Goal: Transaction & Acquisition: Purchase product/service

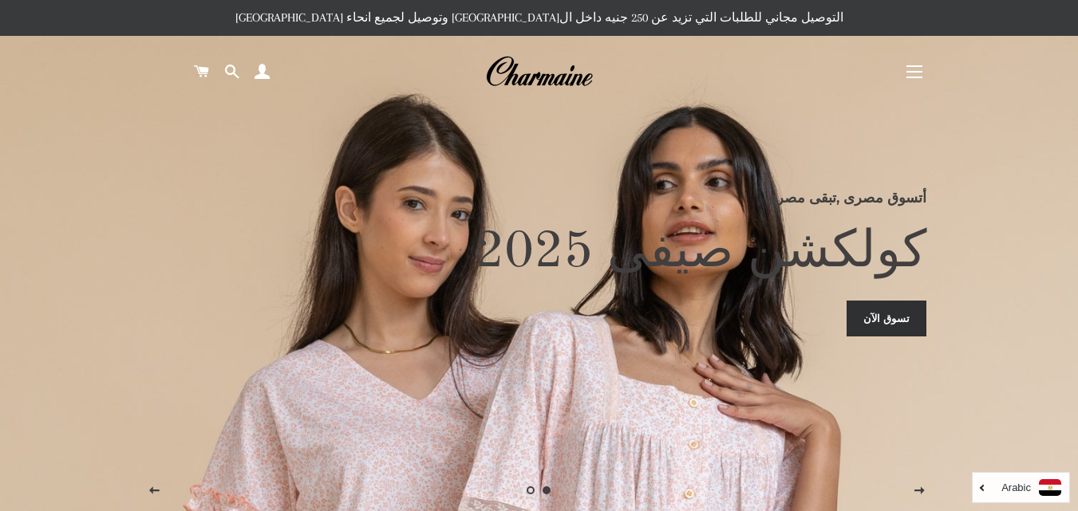
click at [916, 63] on button "التنقل في الموقع" at bounding box center [914, 72] width 40 height 40
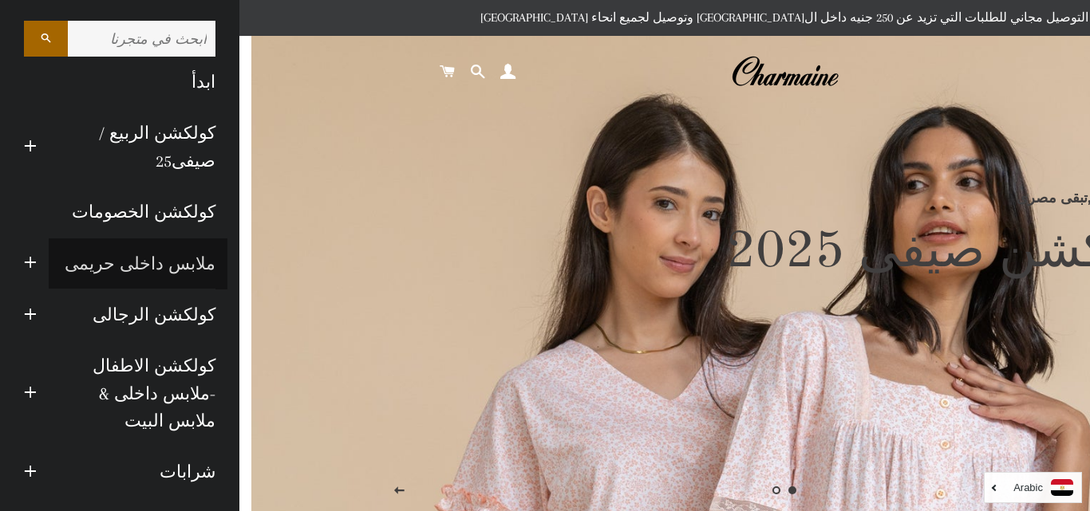
click at [175, 253] on link "ملابس داخلى حريمى" at bounding box center [138, 264] width 179 height 51
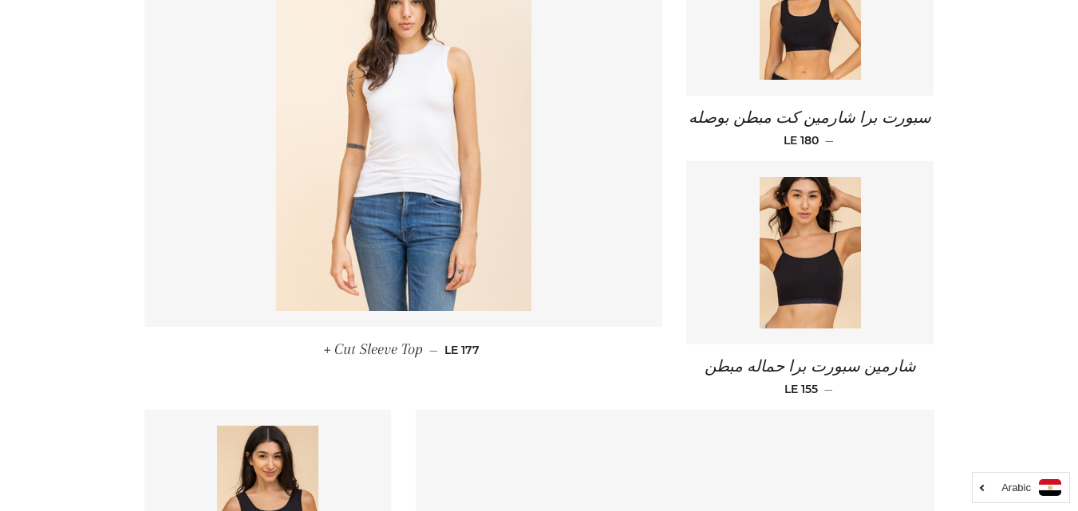
scroll to position [823, 0]
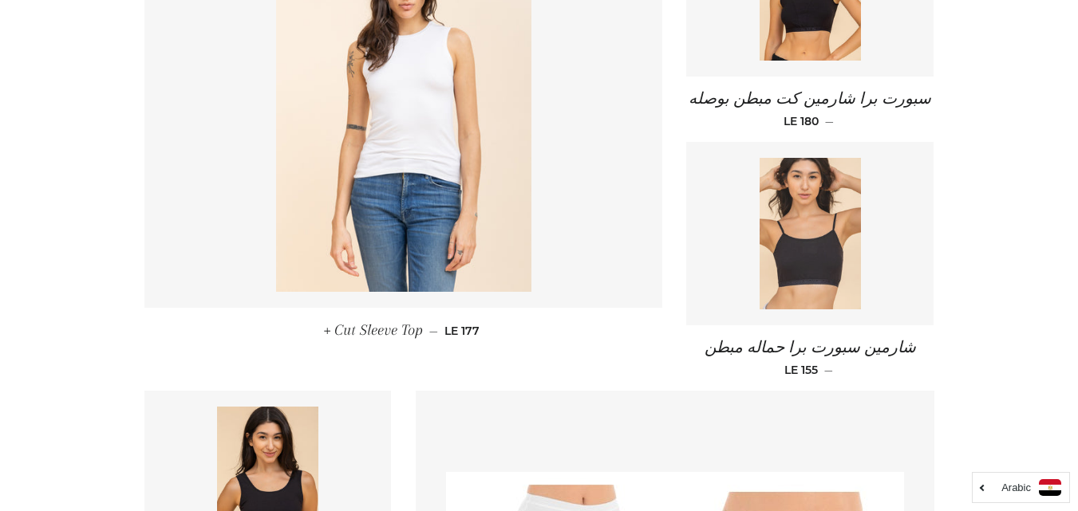
click at [768, 302] on img at bounding box center [809, 234] width 101 height 152
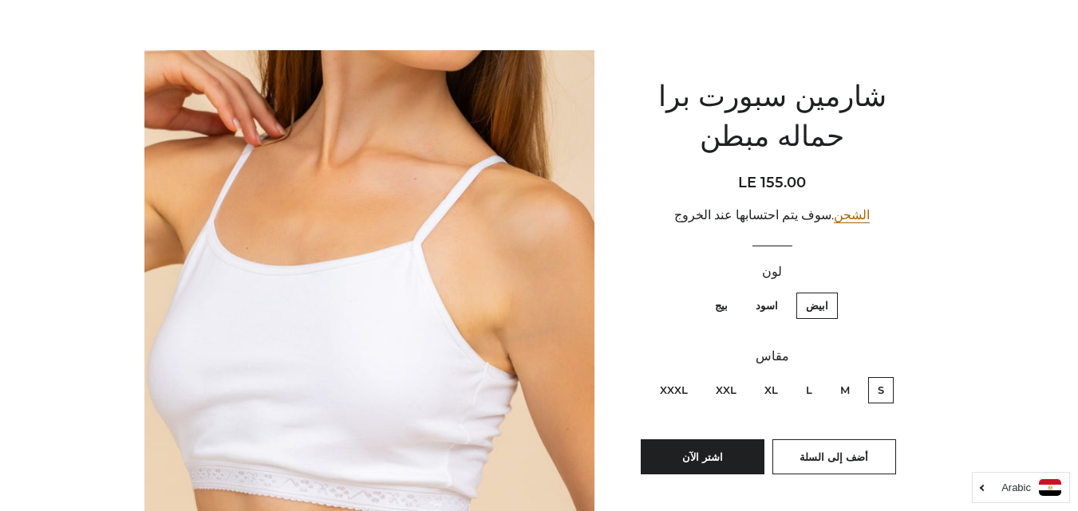
scroll to position [128, 0]
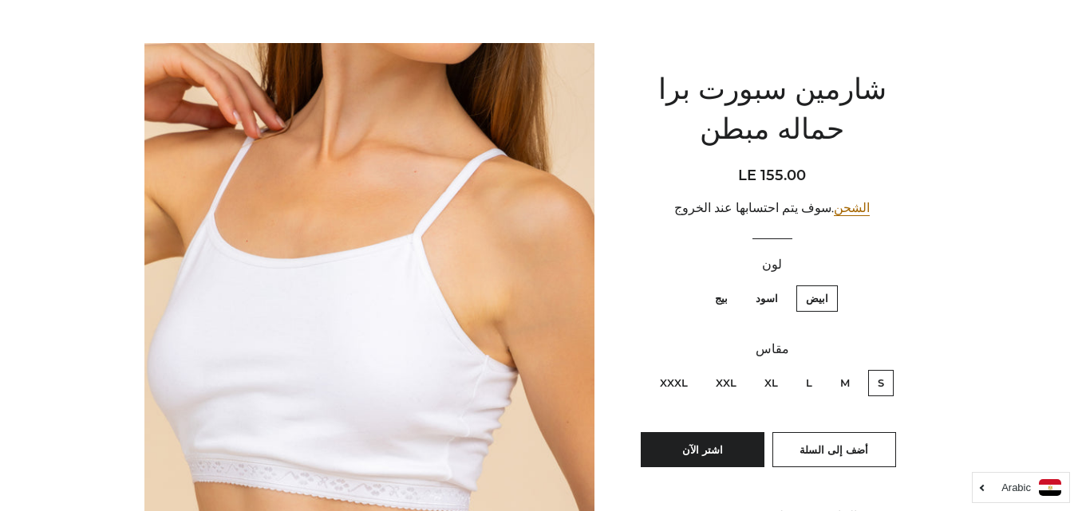
click at [848, 391] on label "M" at bounding box center [844, 383] width 29 height 26
click at [854, 369] on input "M" at bounding box center [854, 368] width 1 height 1
radio input "true"
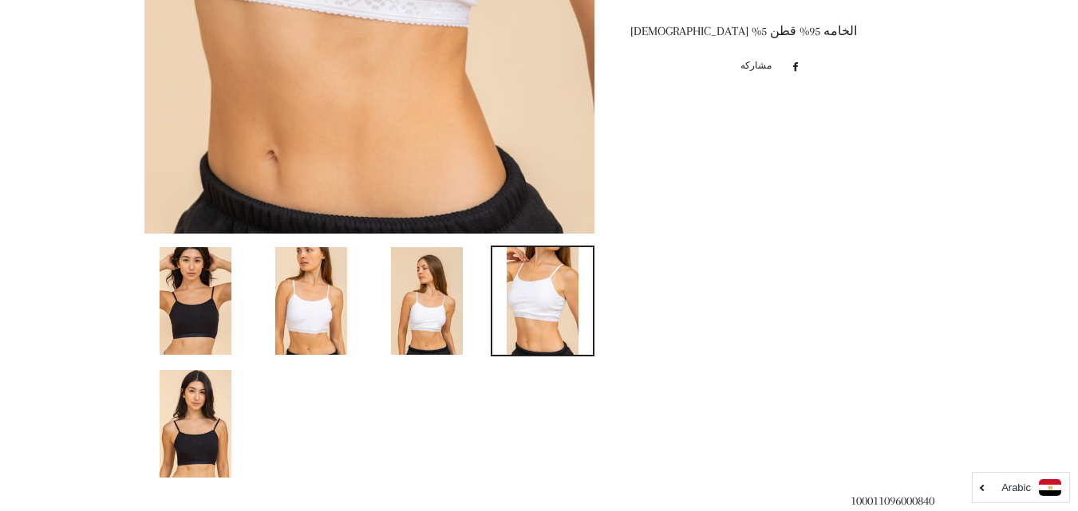
scroll to position [617, 0]
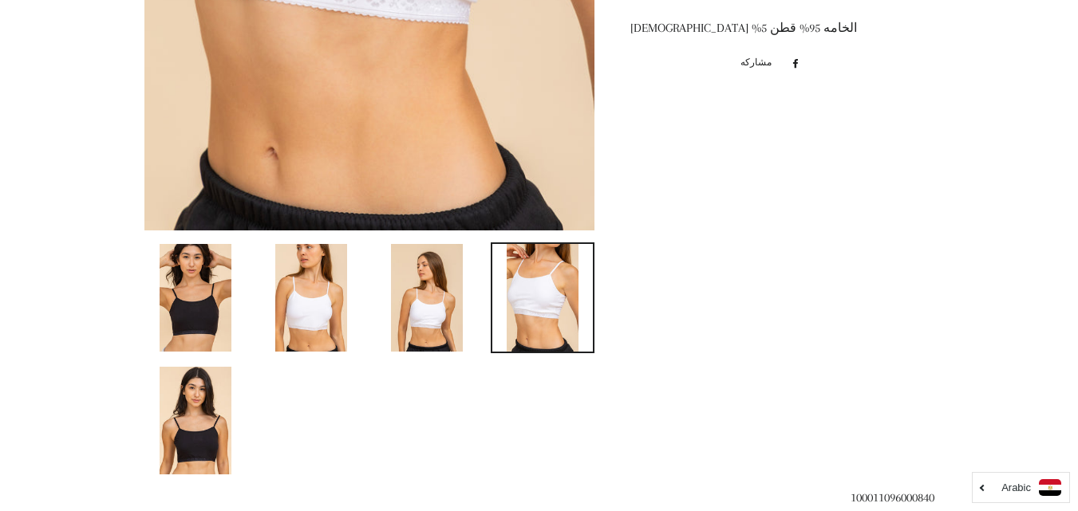
click at [233, 290] on link at bounding box center [196, 297] width 104 height 111
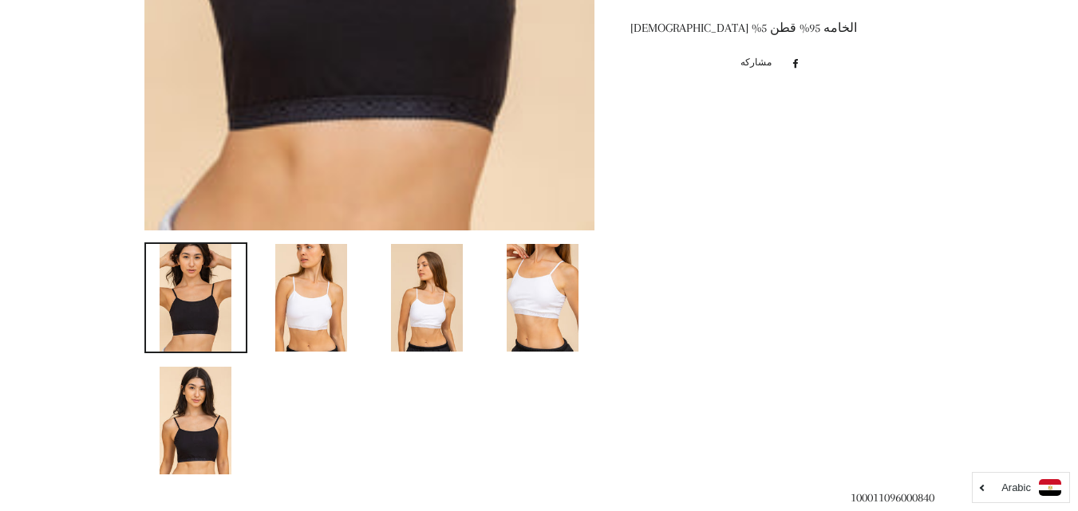
scroll to position [1294, 0]
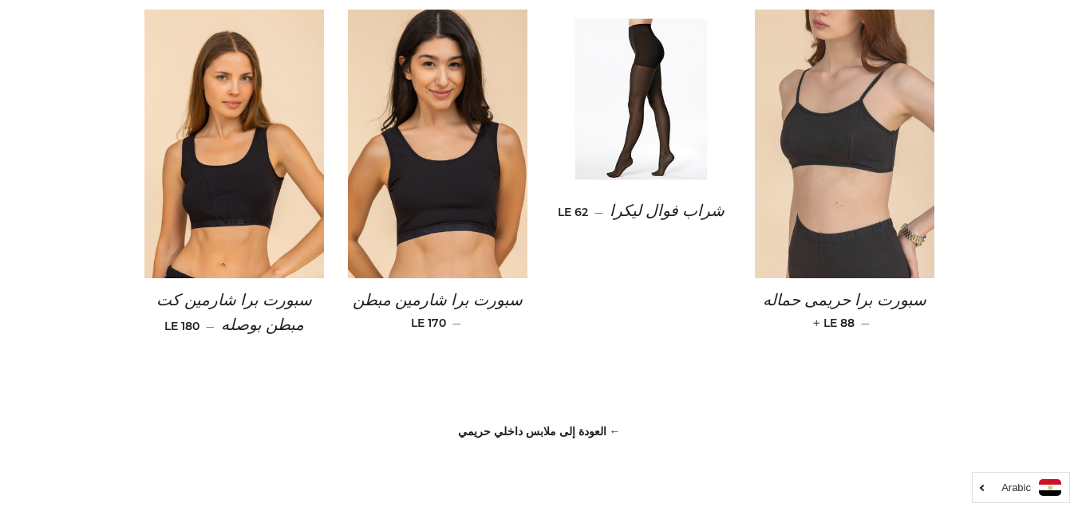
click at [854, 166] on img at bounding box center [844, 145] width 179 height 270
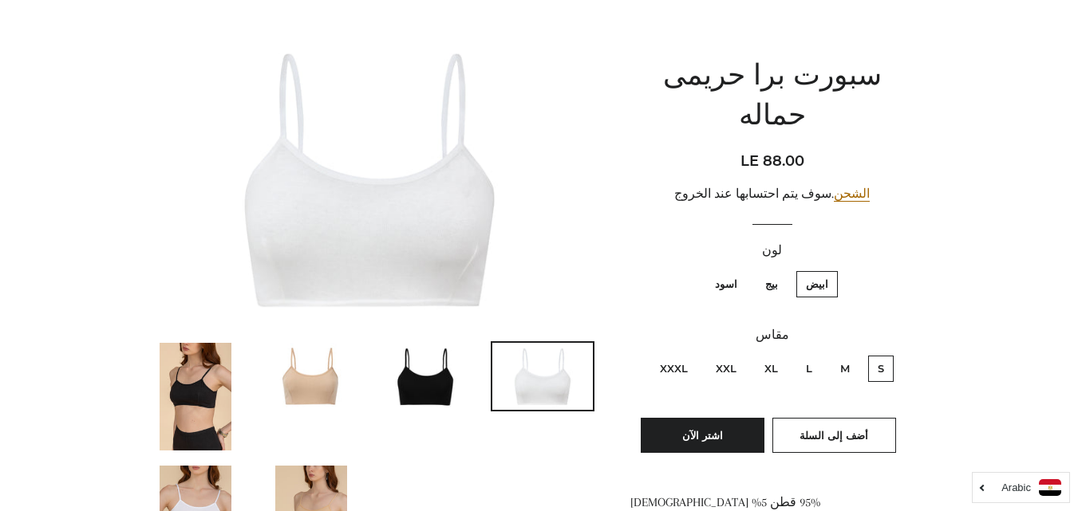
scroll to position [145, 0]
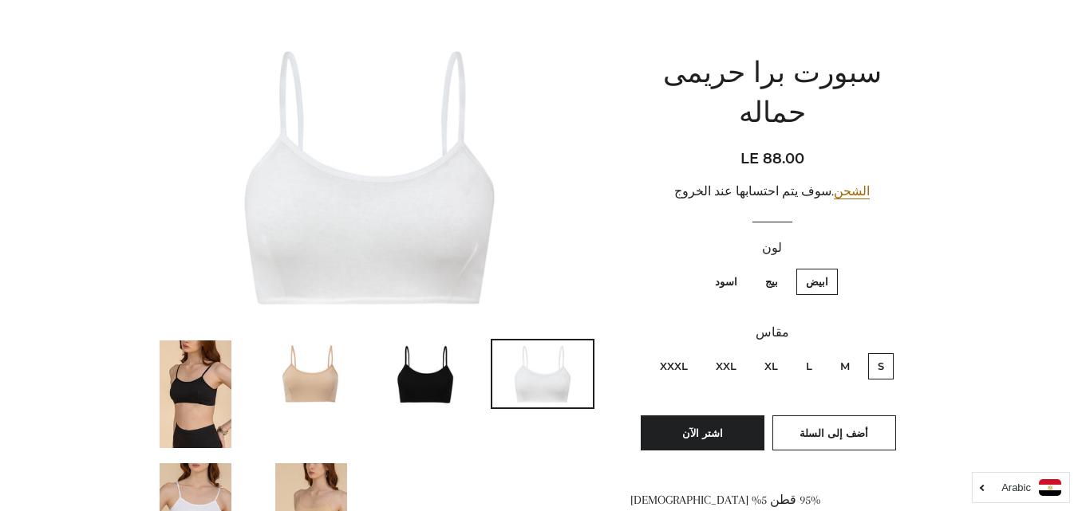
click at [305, 401] on img at bounding box center [311, 374] width 101 height 67
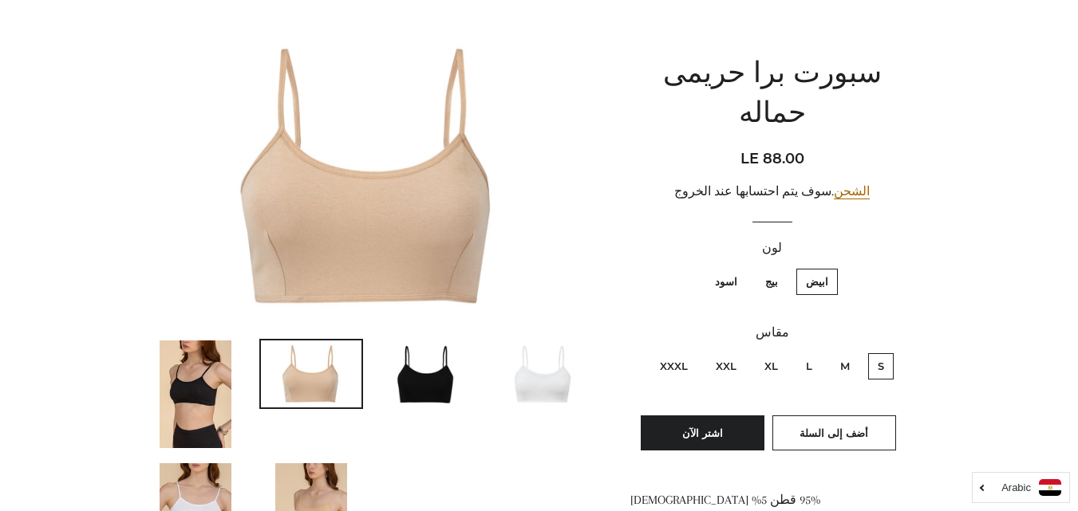
click at [435, 391] on img at bounding box center [427, 374] width 101 height 67
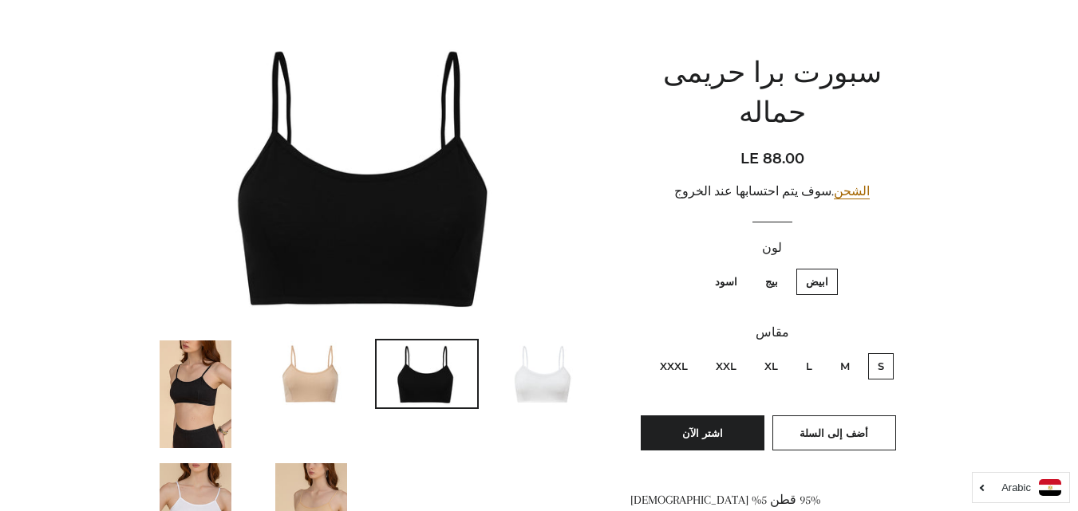
click at [546, 377] on img at bounding box center [542, 374] width 101 height 67
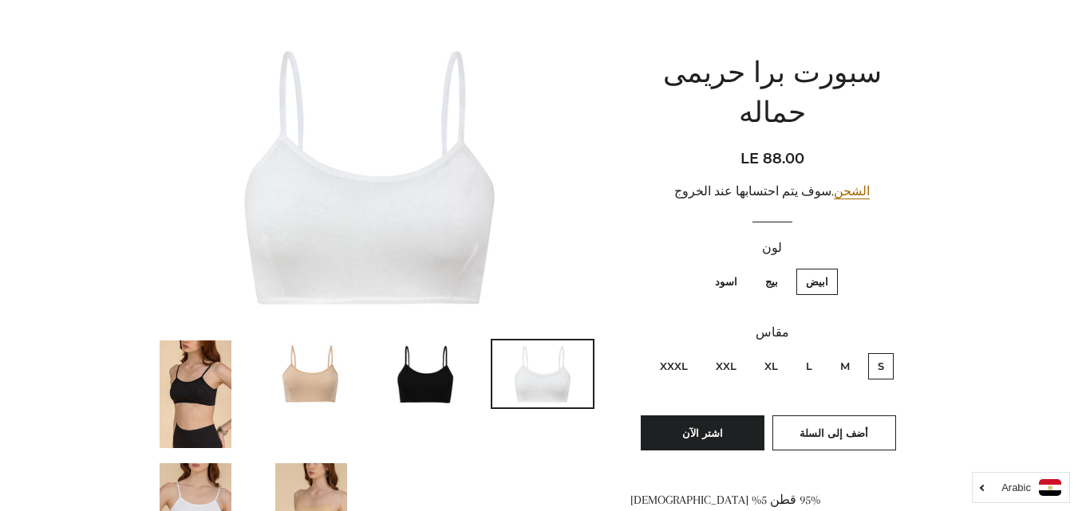
click at [306, 480] on img at bounding box center [311, 517] width 72 height 108
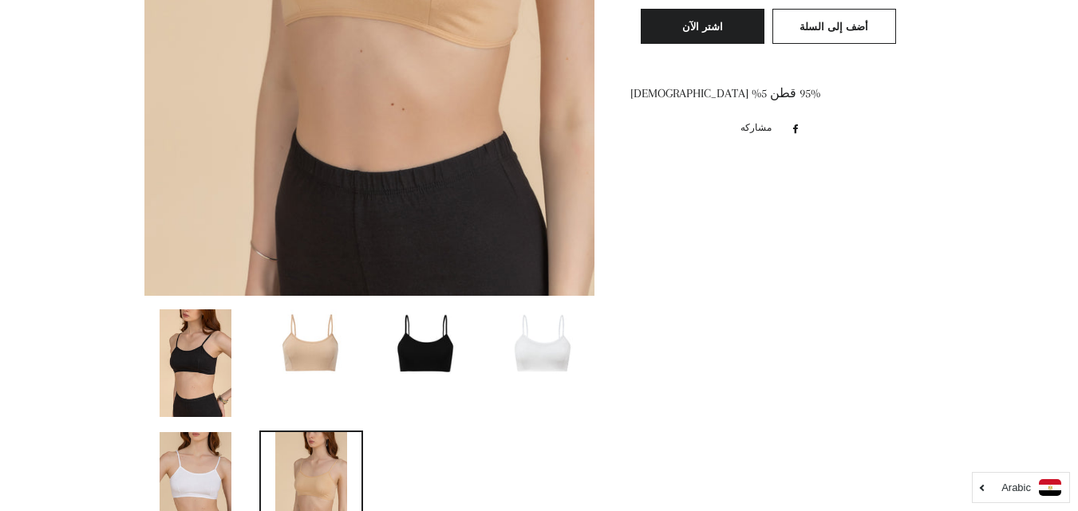
scroll to position [558, 0]
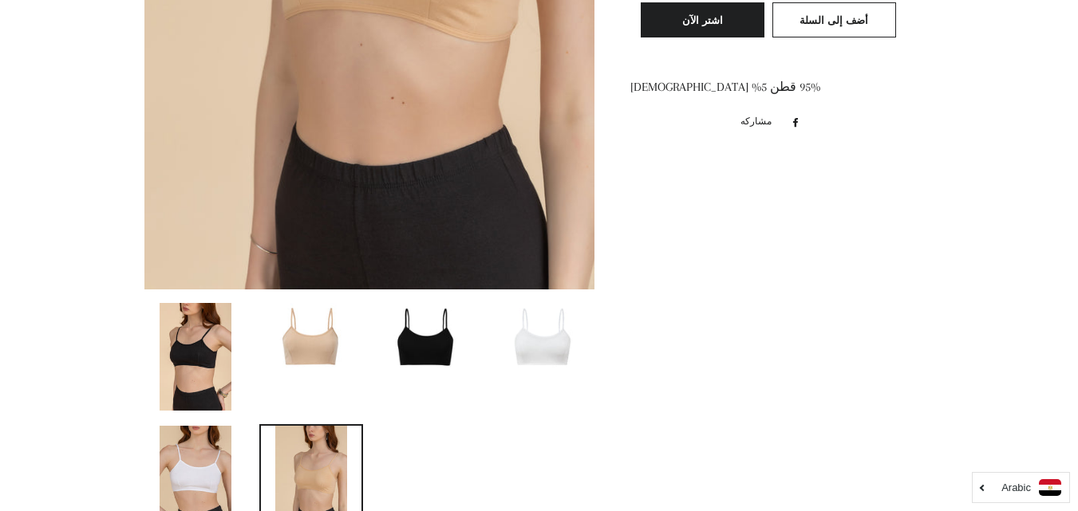
click at [191, 450] on img at bounding box center [196, 480] width 72 height 108
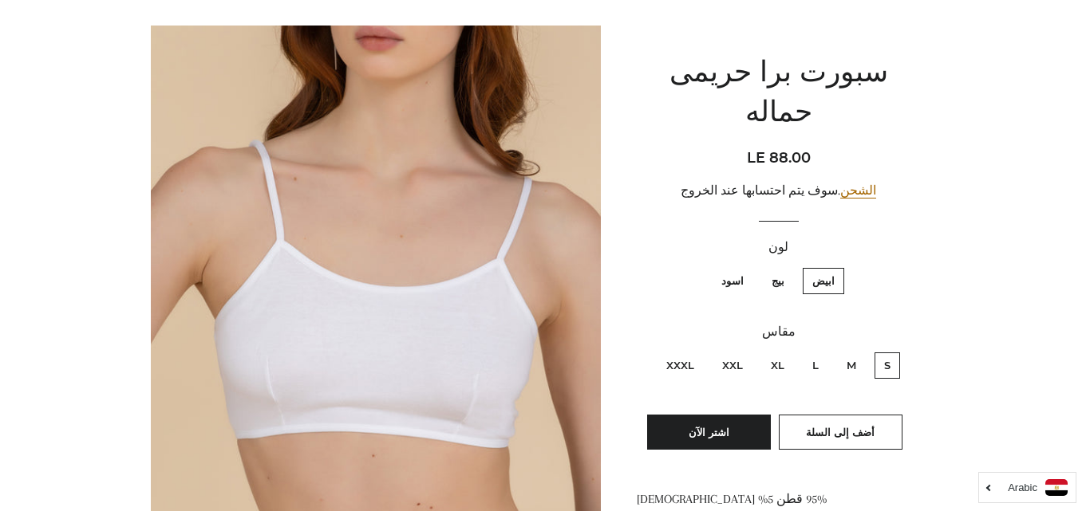
scroll to position [143, 0]
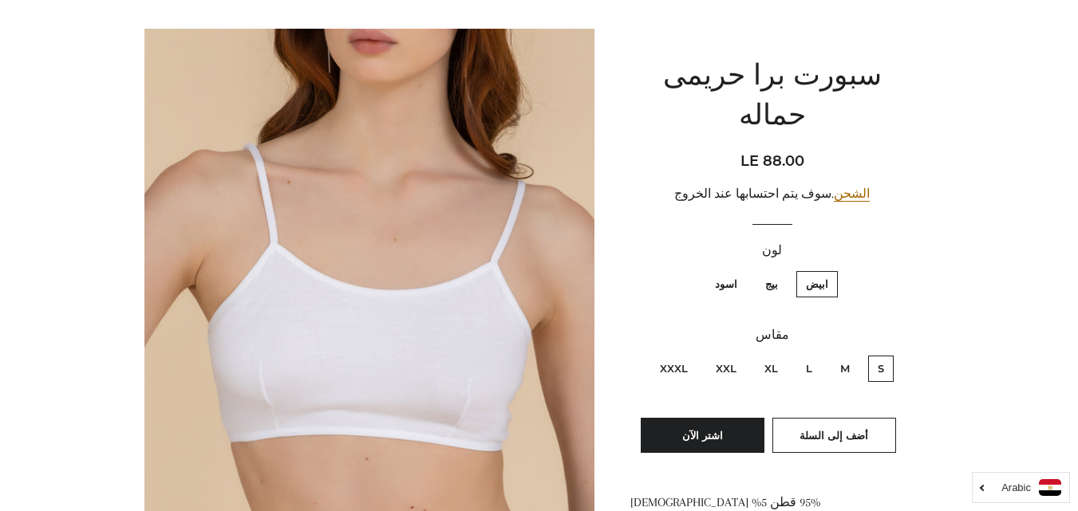
click at [393, 286] on img at bounding box center [369, 367] width 451 height 676
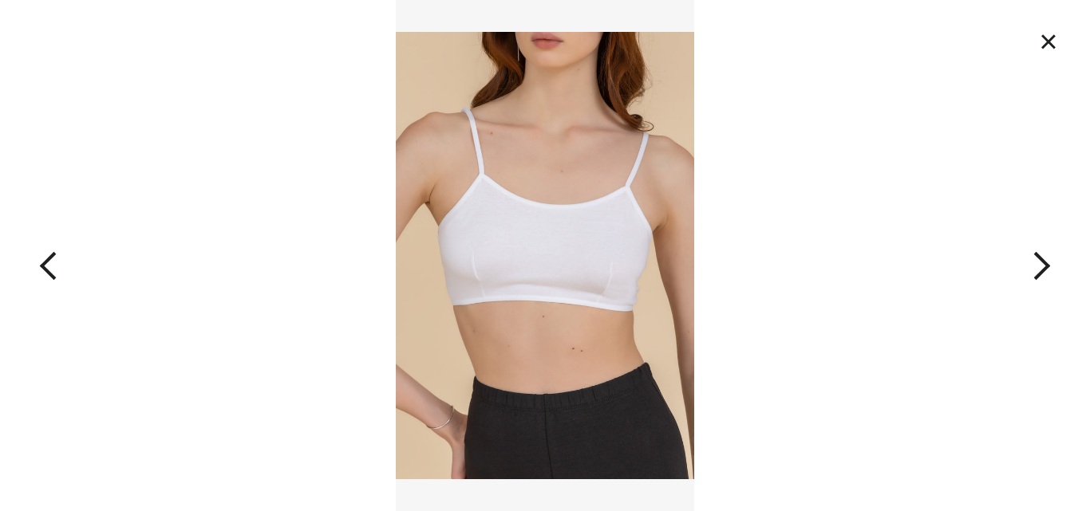
click at [594, 238] on img at bounding box center [545, 255] width 298 height 511
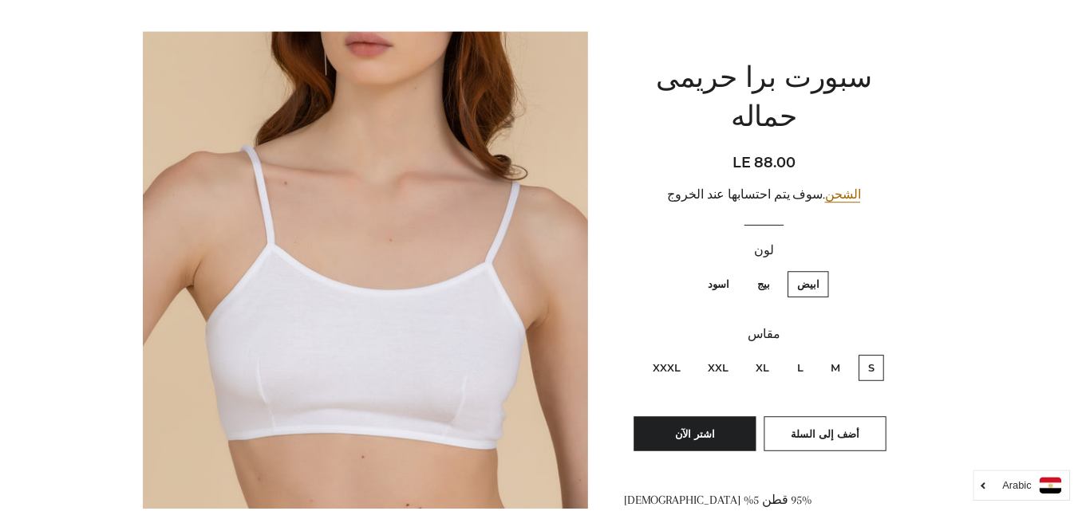
scroll to position [172, 0]
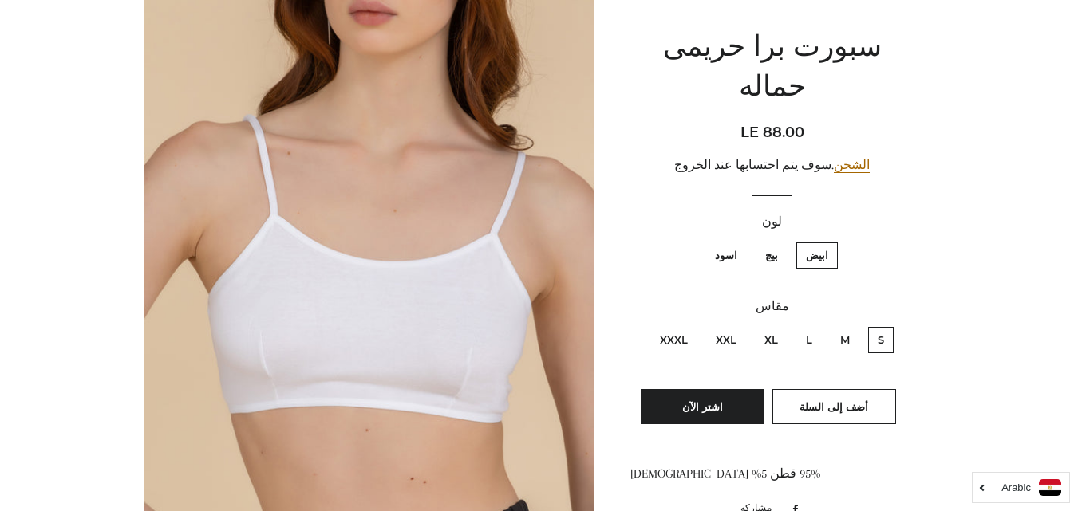
click at [282, 327] on img at bounding box center [369, 338] width 451 height 676
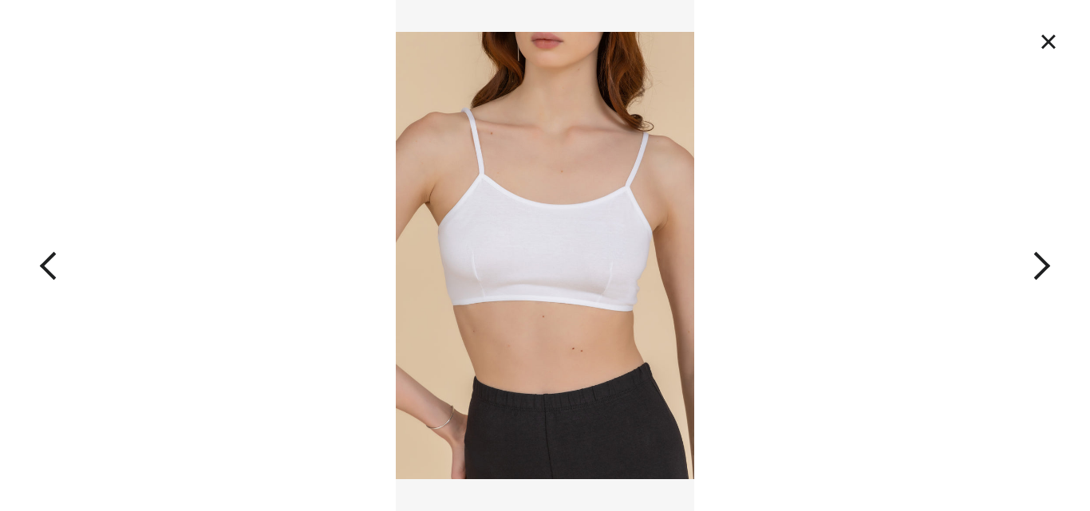
click at [511, 228] on img at bounding box center [545, 255] width 298 height 511
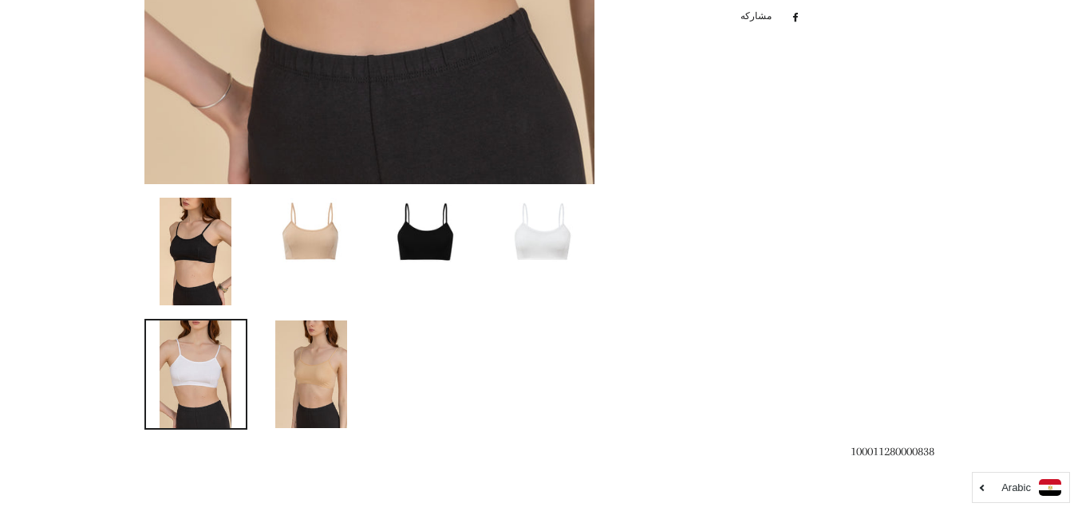
scroll to position [673, 0]
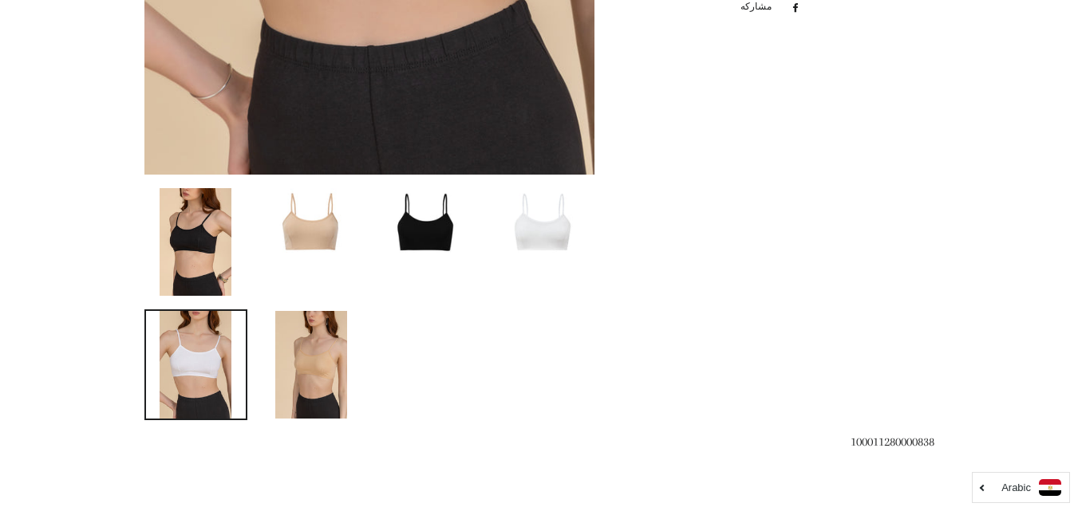
click at [321, 215] on img at bounding box center [311, 221] width 101 height 67
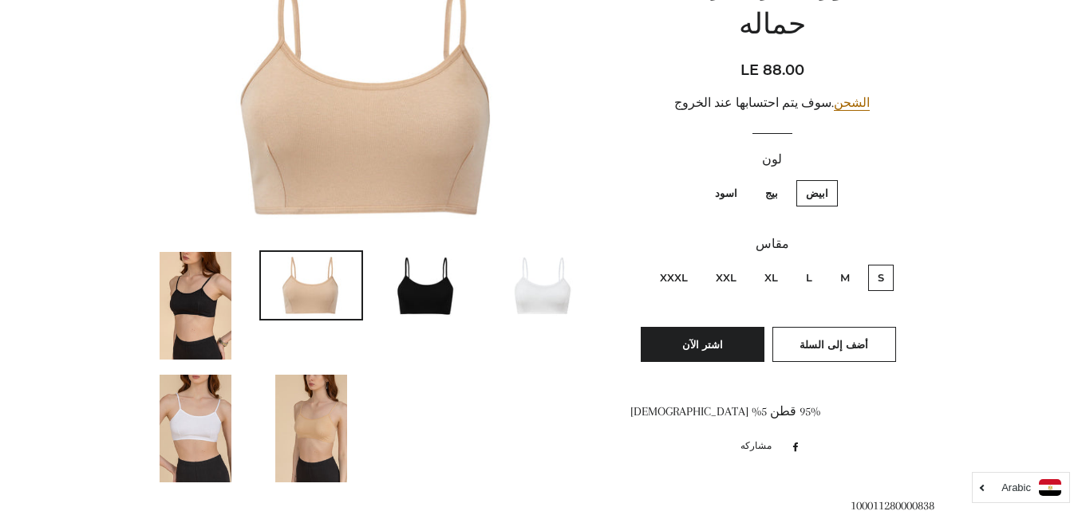
scroll to position [239, 0]
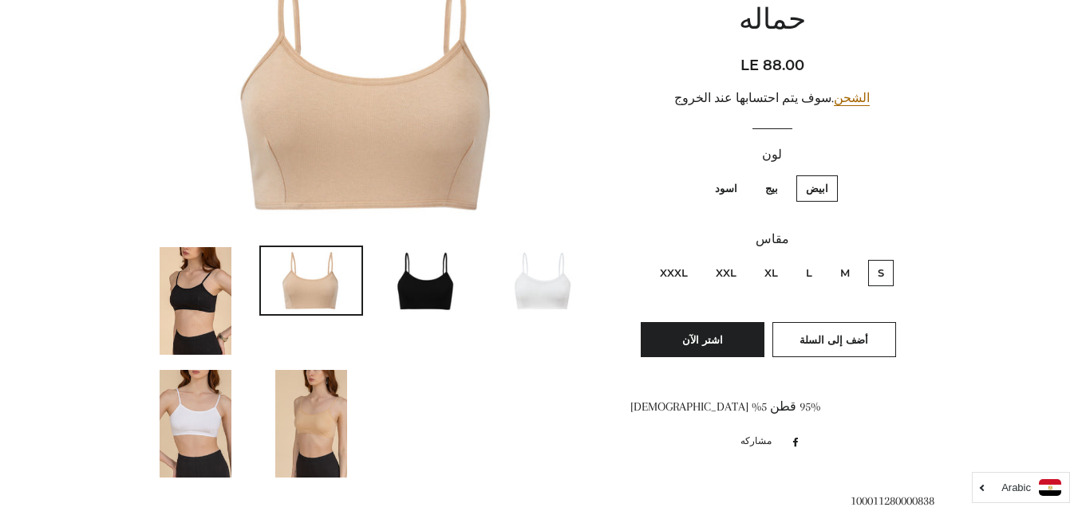
click at [433, 282] on img at bounding box center [427, 280] width 101 height 67
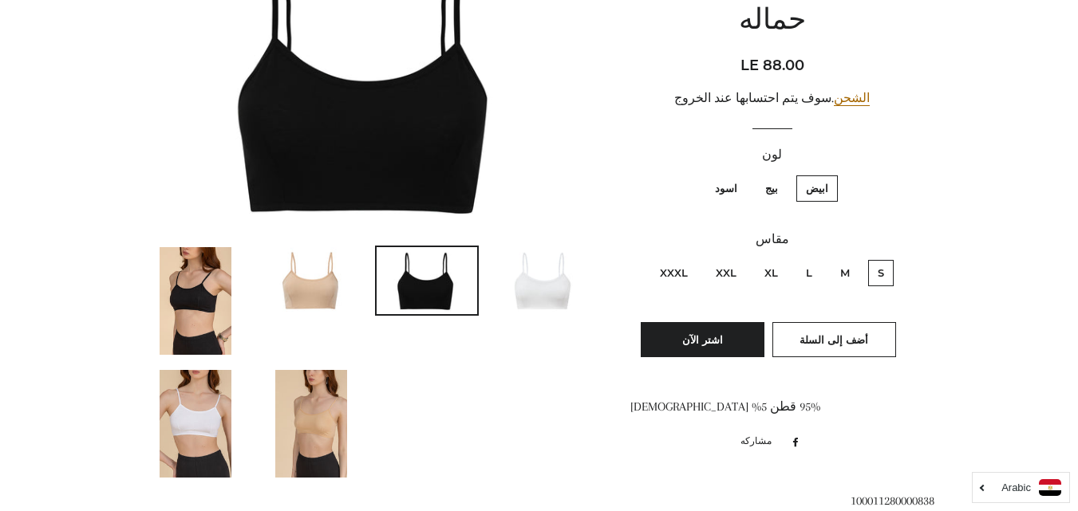
click at [534, 299] on img at bounding box center [542, 280] width 101 height 67
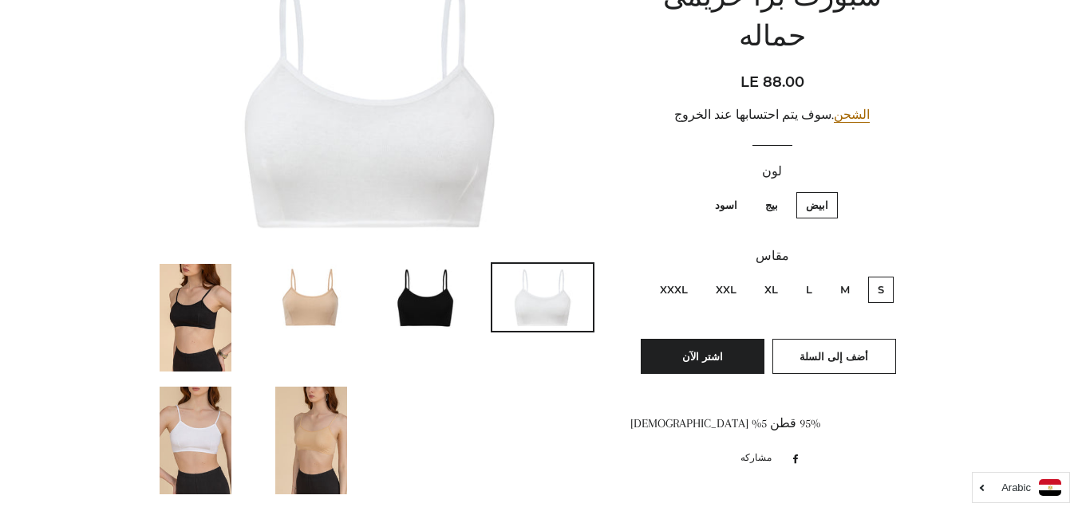
scroll to position [225, 0]
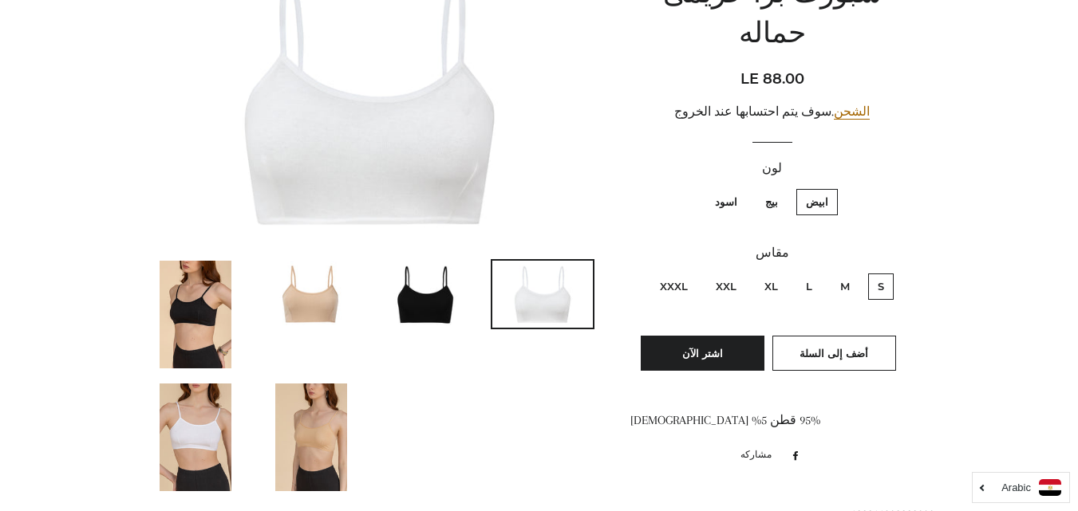
click at [302, 300] on img at bounding box center [311, 294] width 101 height 67
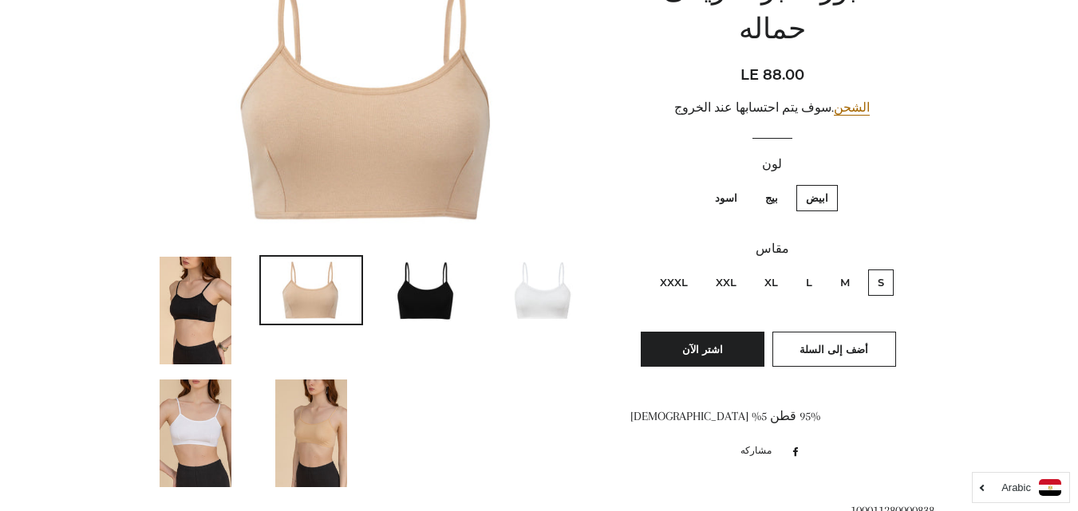
scroll to position [235, 0]
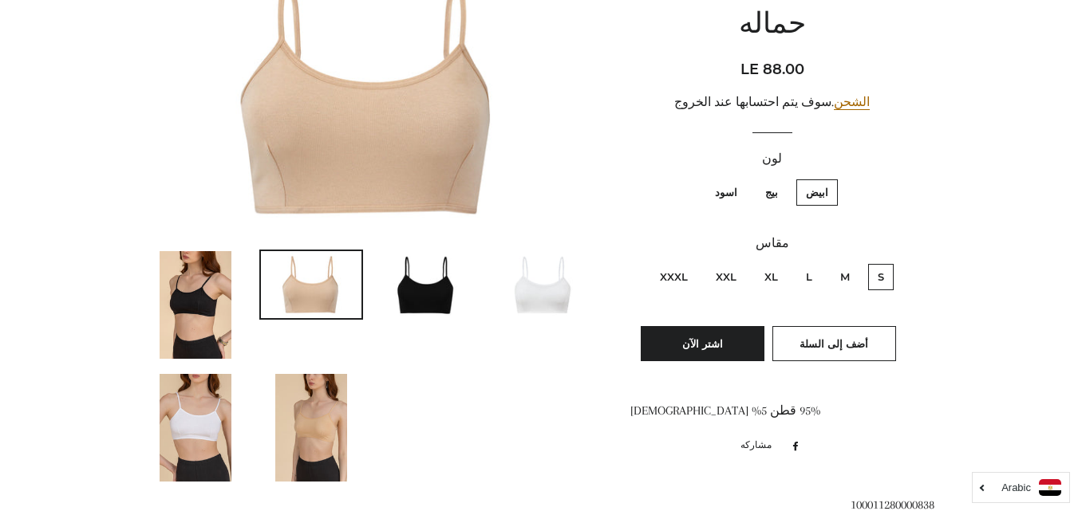
click at [436, 299] on img at bounding box center [427, 284] width 101 height 67
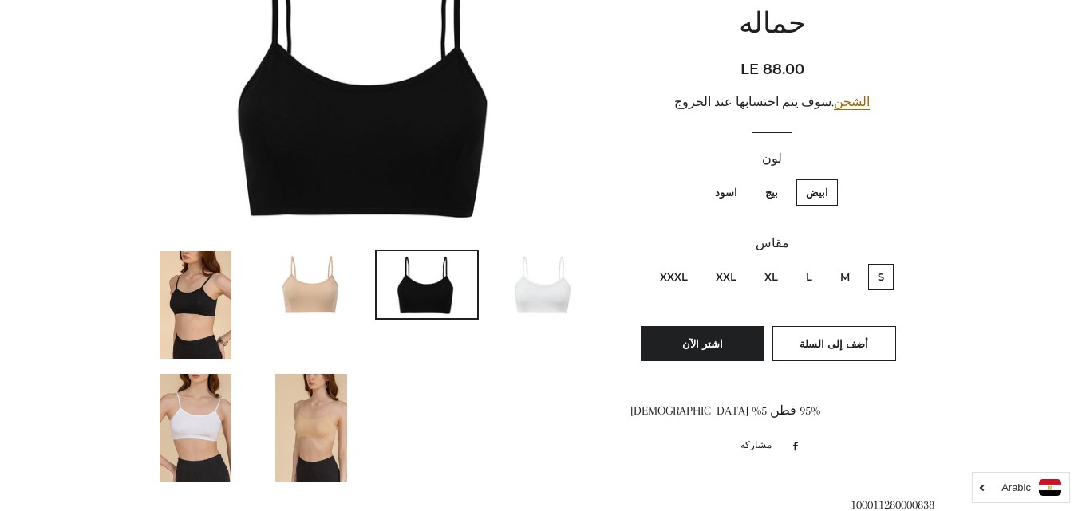
click at [555, 285] on img at bounding box center [542, 284] width 101 height 67
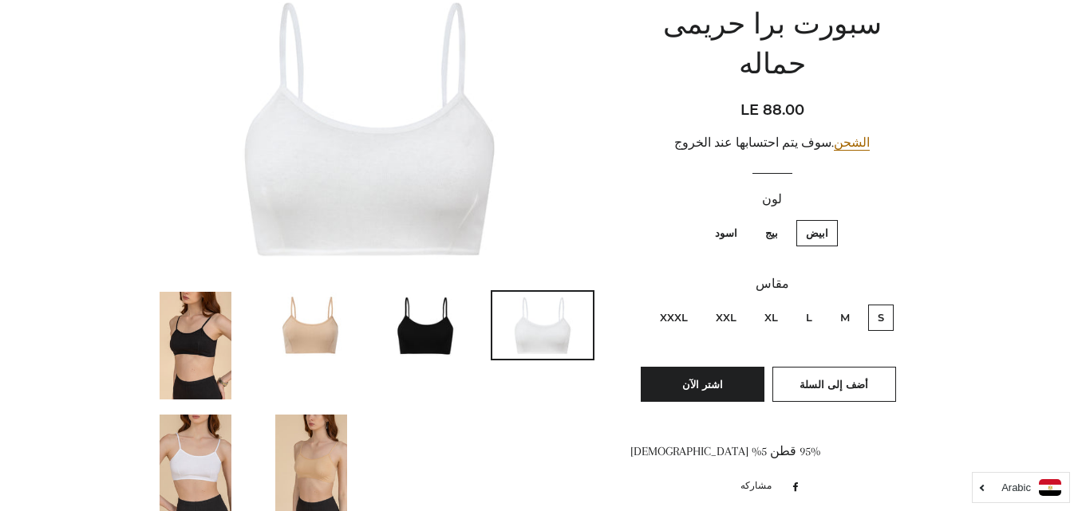
scroll to position [186, 0]
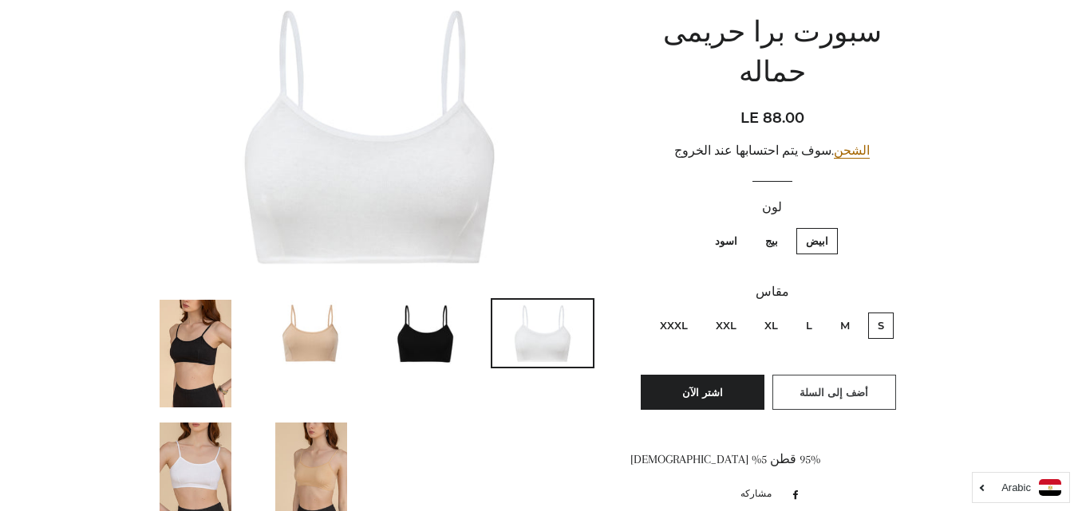
click at [854, 386] on span "أضف إلى السلة" at bounding box center [833, 392] width 69 height 13
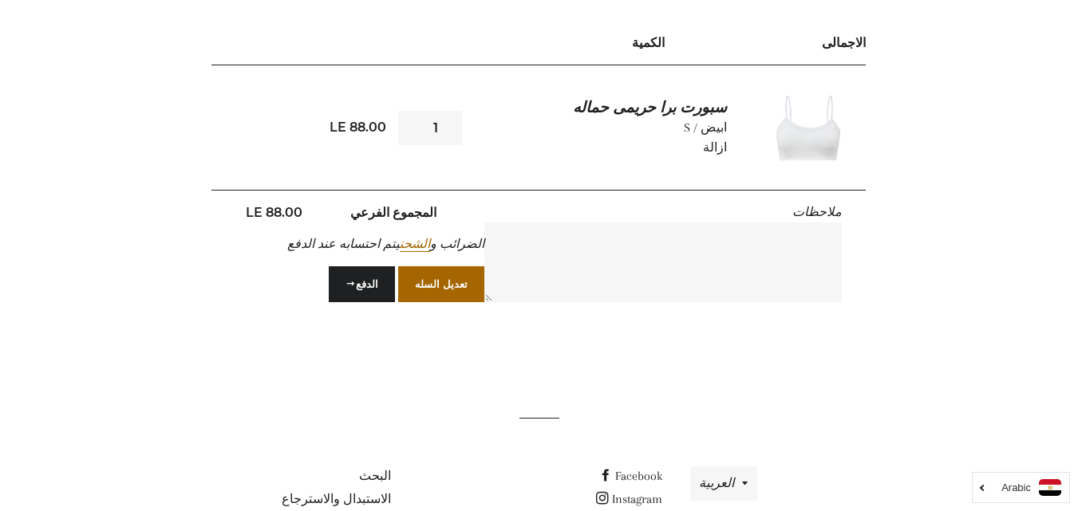
scroll to position [246, 0]
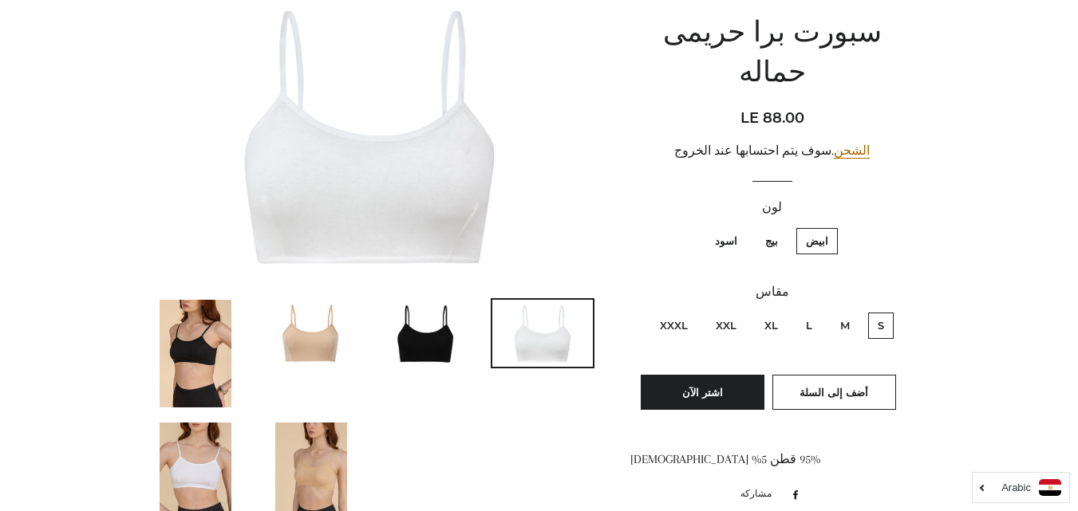
click at [392, 323] on img at bounding box center [427, 333] width 101 height 67
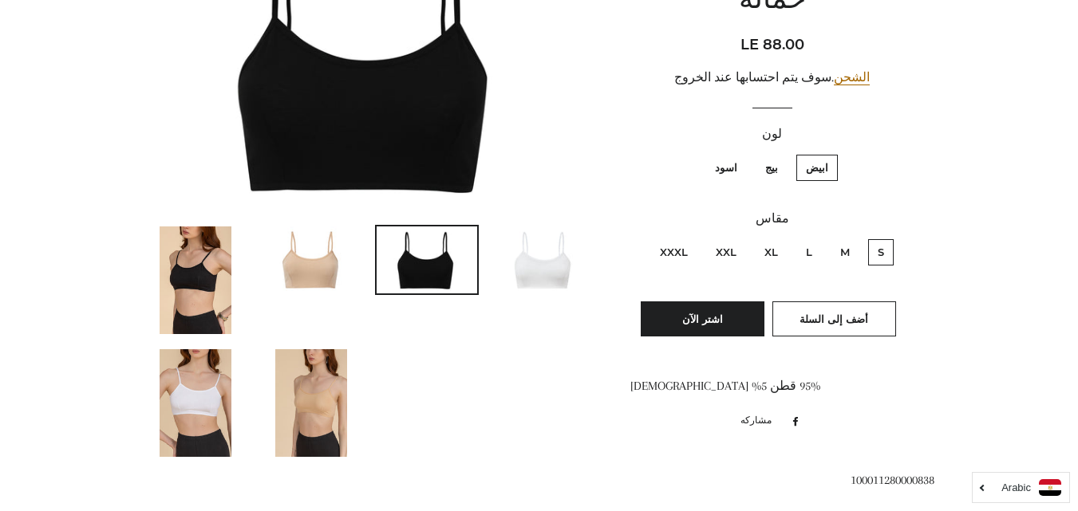
scroll to position [257, 0]
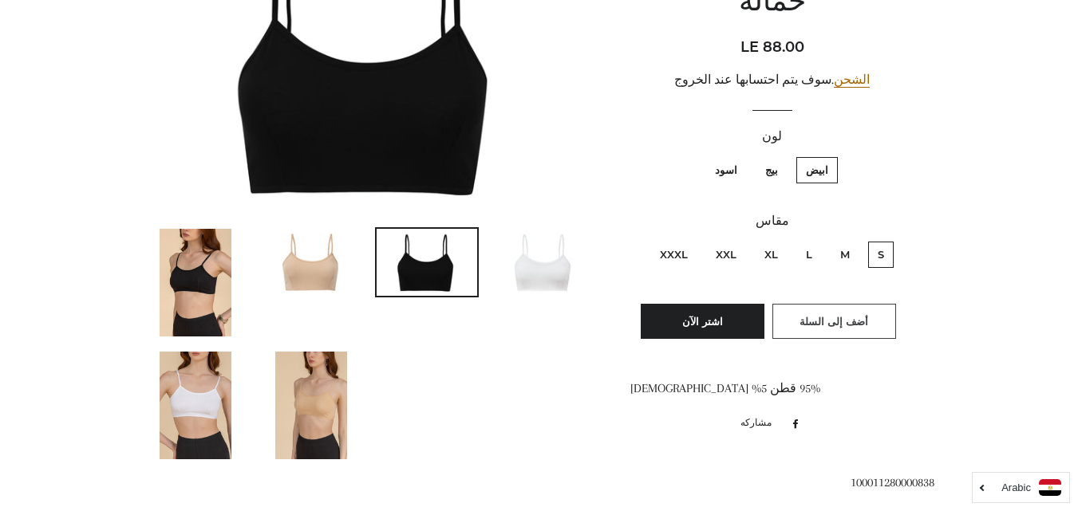
click at [837, 304] on button "أضف إلى السلة" at bounding box center [834, 321] width 124 height 35
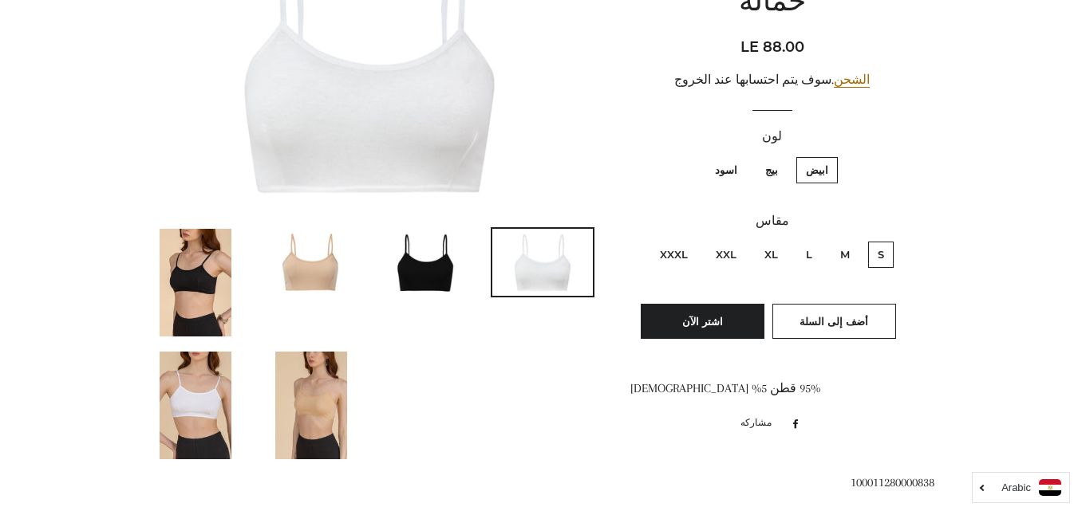
click at [304, 270] on img at bounding box center [311, 262] width 101 height 67
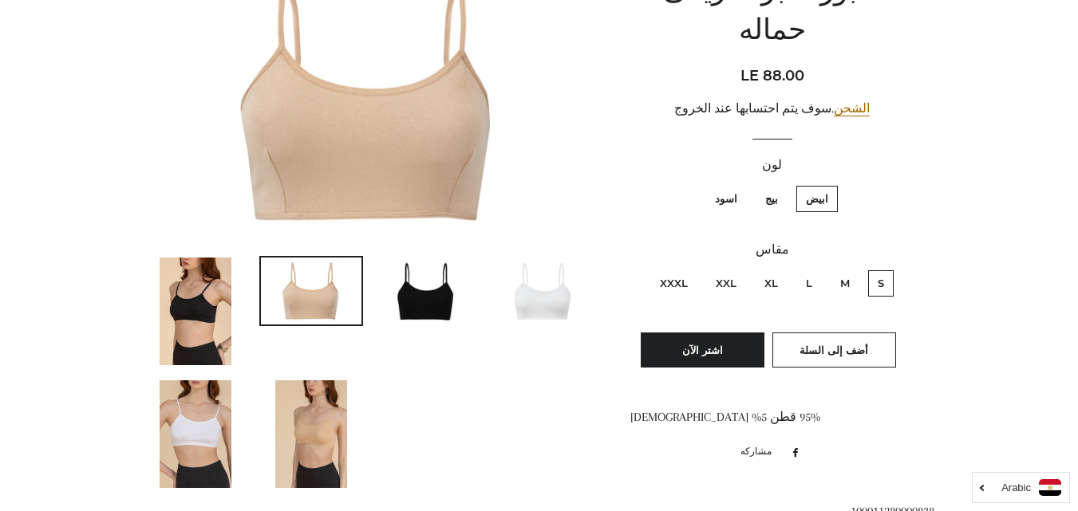
scroll to position [231, 0]
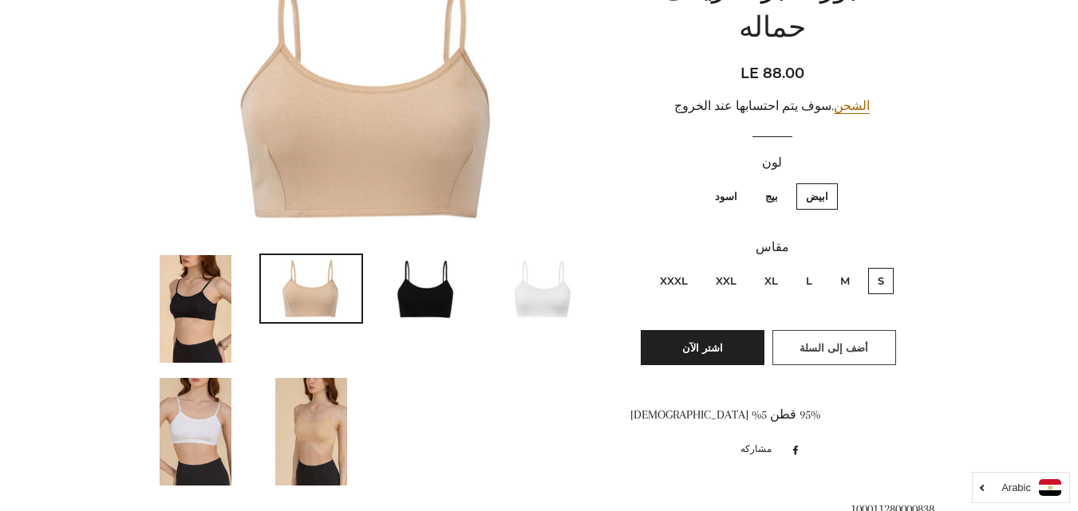
click at [828, 330] on button "أضف إلى السلة" at bounding box center [834, 347] width 124 height 35
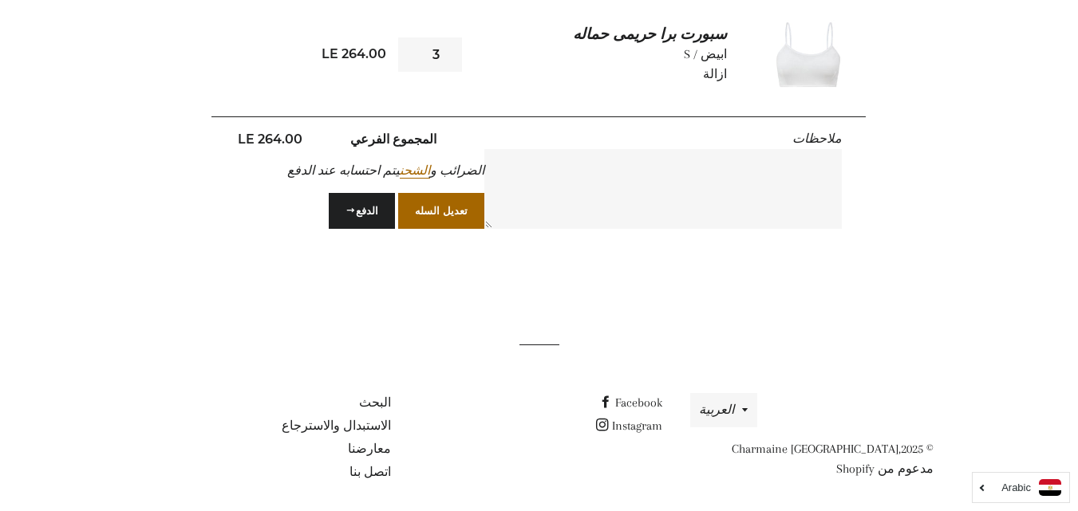
scroll to position [325, 0]
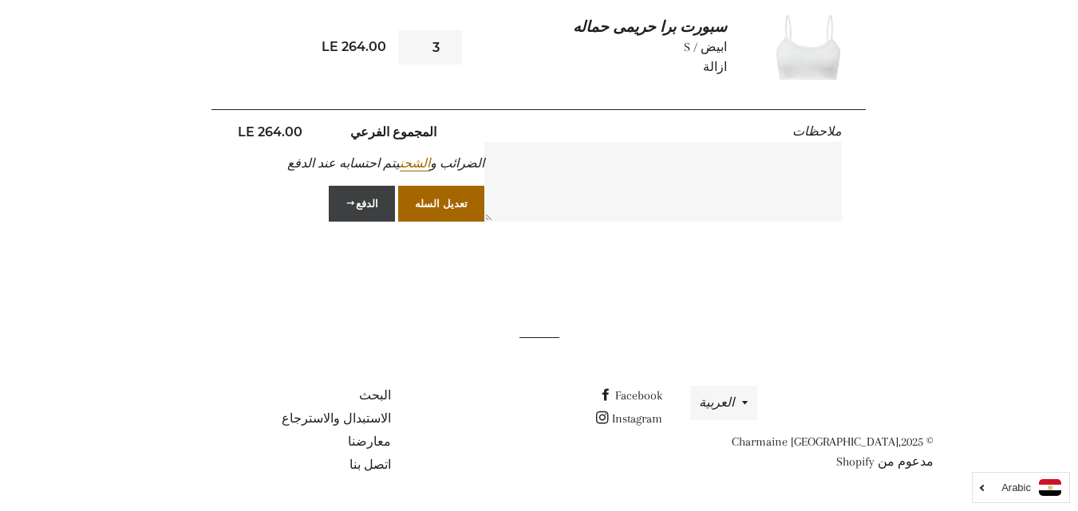
click at [382, 206] on button "الدفع" at bounding box center [362, 203] width 66 height 35
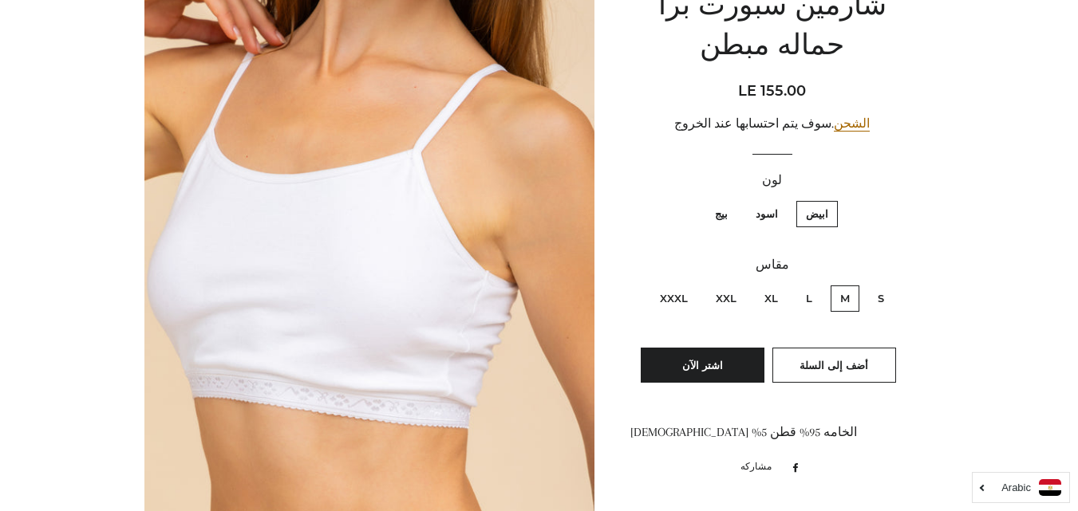
scroll to position [216, 0]
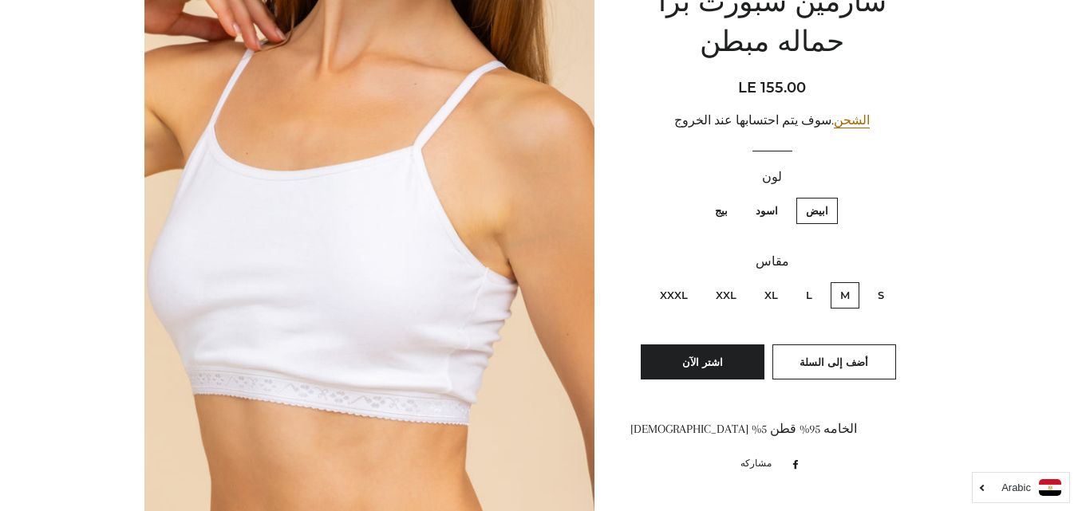
click at [408, 371] on img at bounding box center [369, 293] width 451 height 676
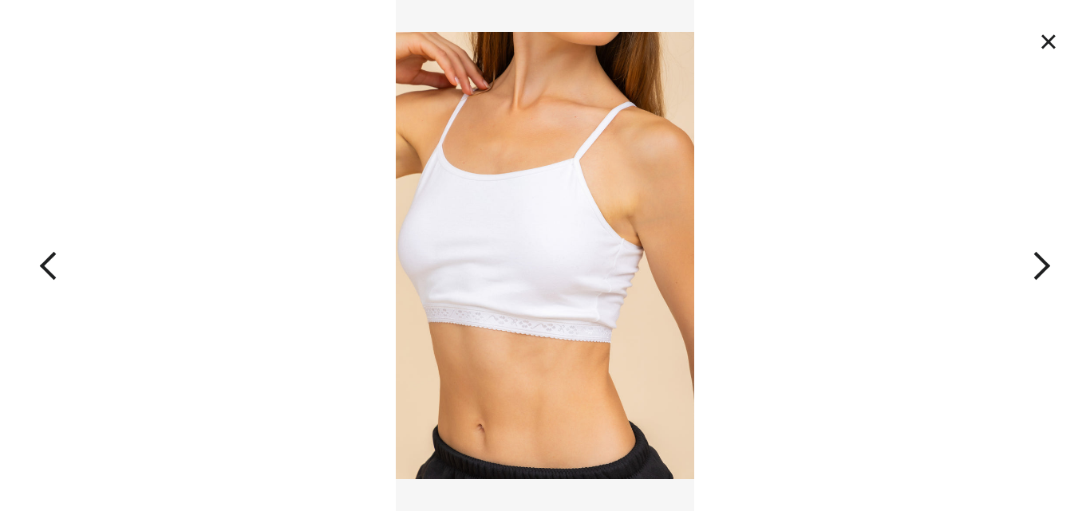
click at [546, 280] on img at bounding box center [545, 255] width 298 height 511
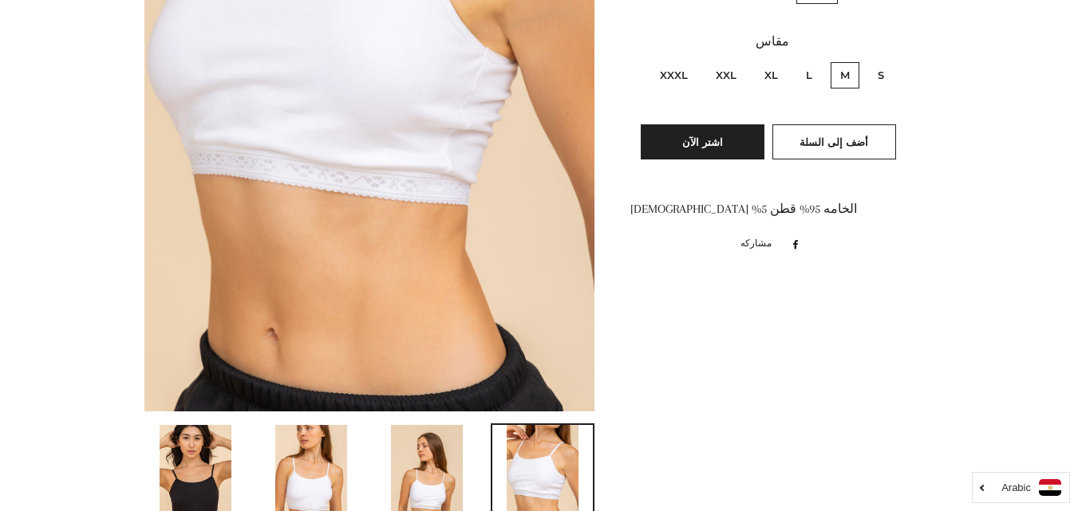
scroll to position [499, 0]
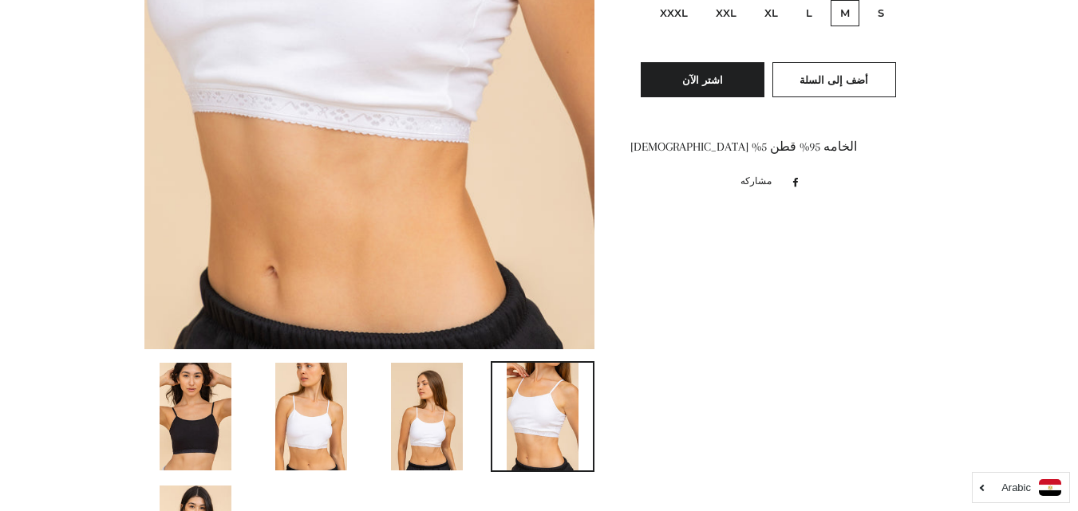
click at [292, 409] on img at bounding box center [311, 417] width 72 height 108
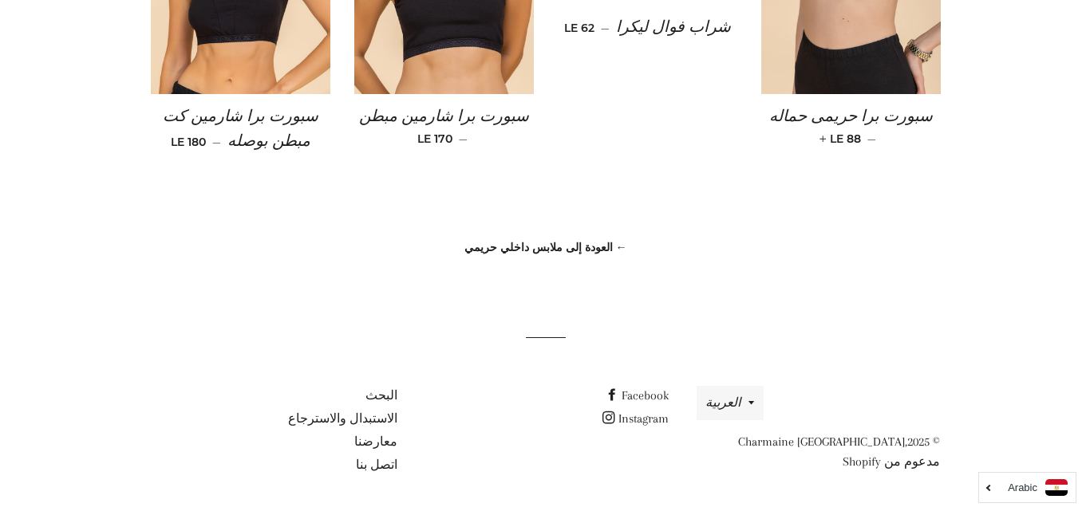
scroll to position [0, 0]
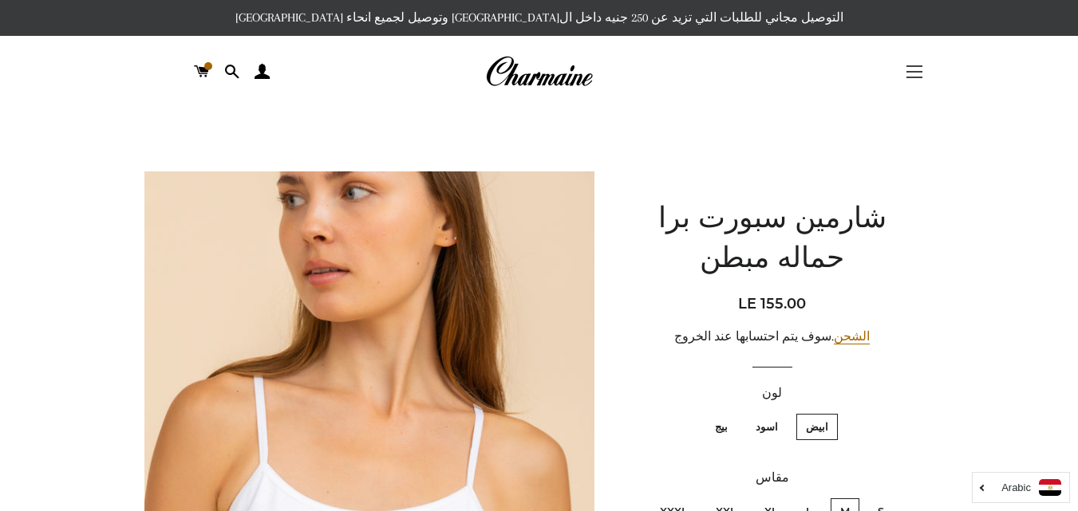
click at [912, 65] on span "button" at bounding box center [914, 66] width 16 height 2
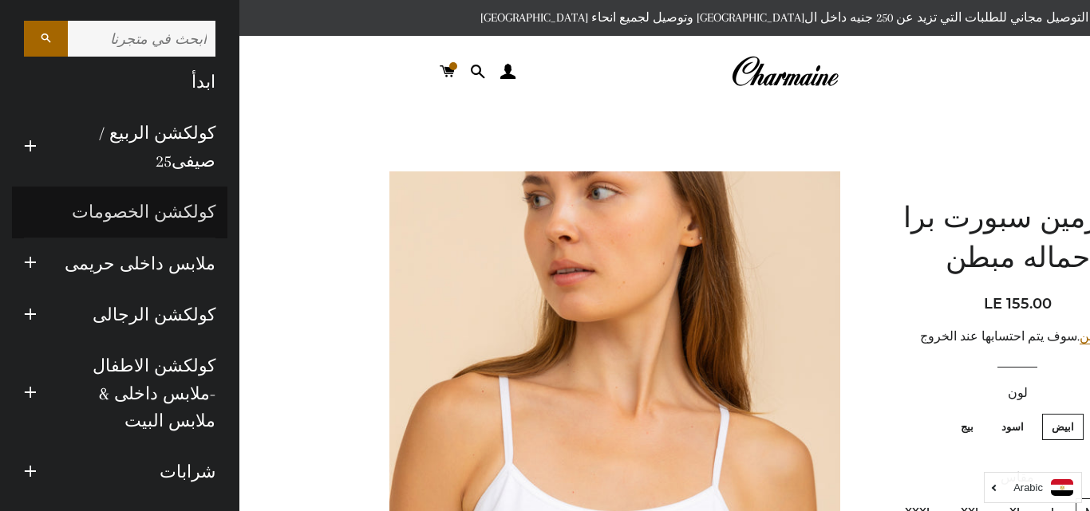
click at [175, 203] on link "كولكشن الخصومات" at bounding box center [119, 212] width 215 height 51
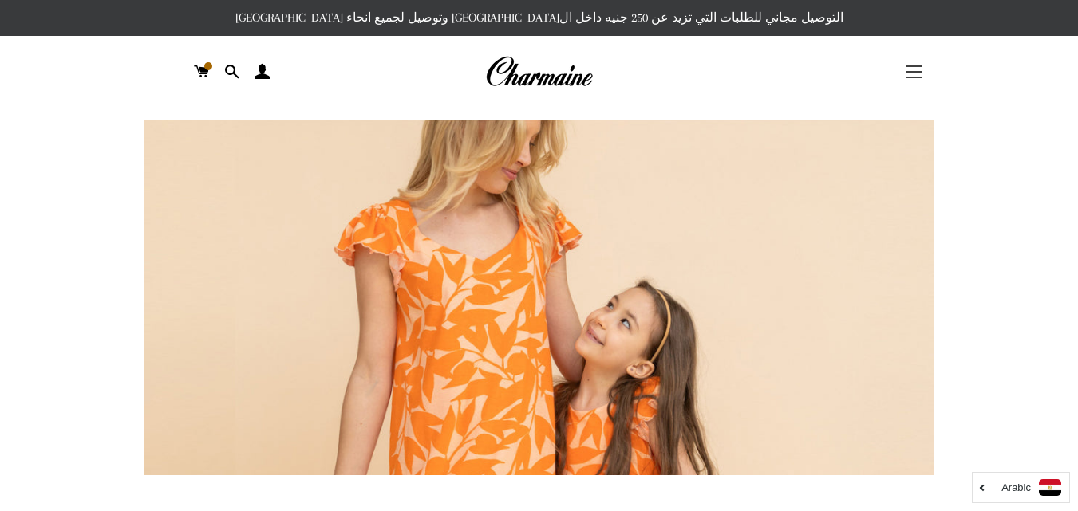
click at [907, 81] on button "التنقل في الموقع" at bounding box center [914, 72] width 40 height 40
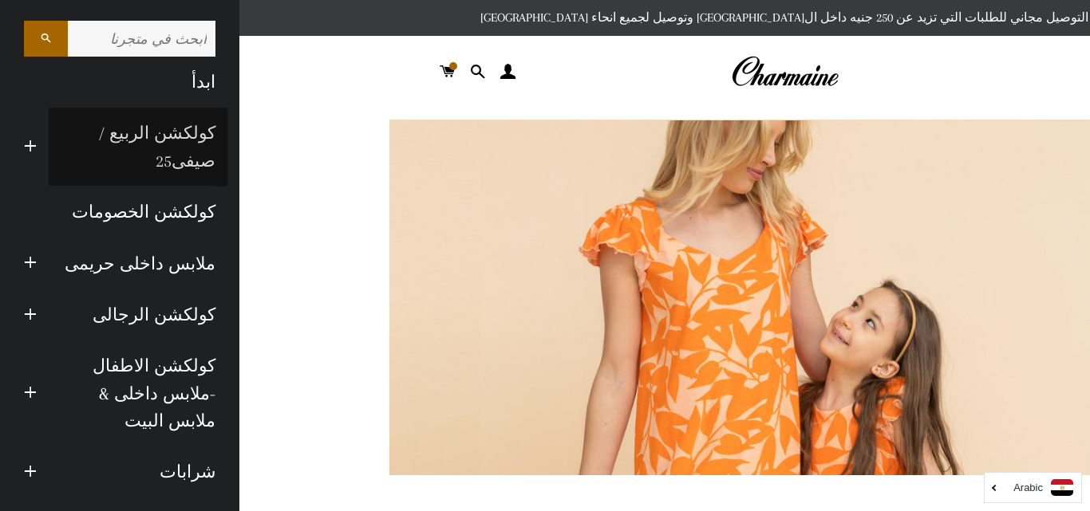
click at [154, 131] on link "كولكشن الربيع / صيفى25" at bounding box center [138, 147] width 179 height 79
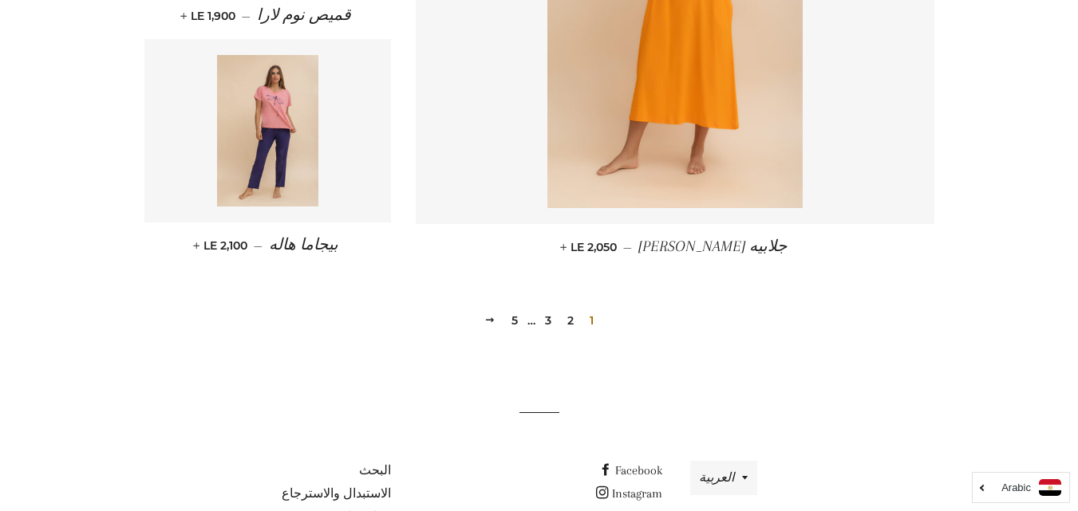
scroll to position [2258, 0]
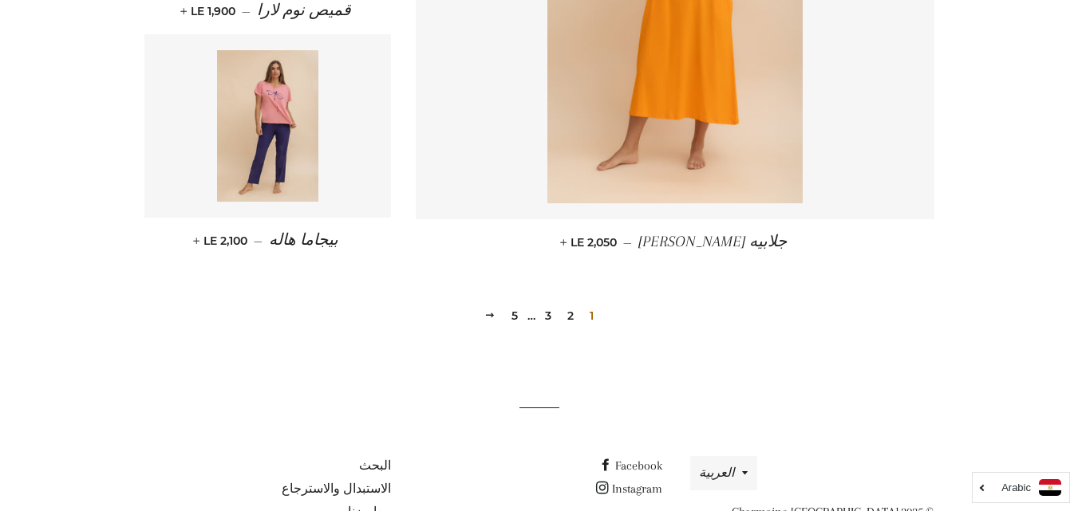
click at [575, 313] on link "2" at bounding box center [570, 316] width 19 height 24
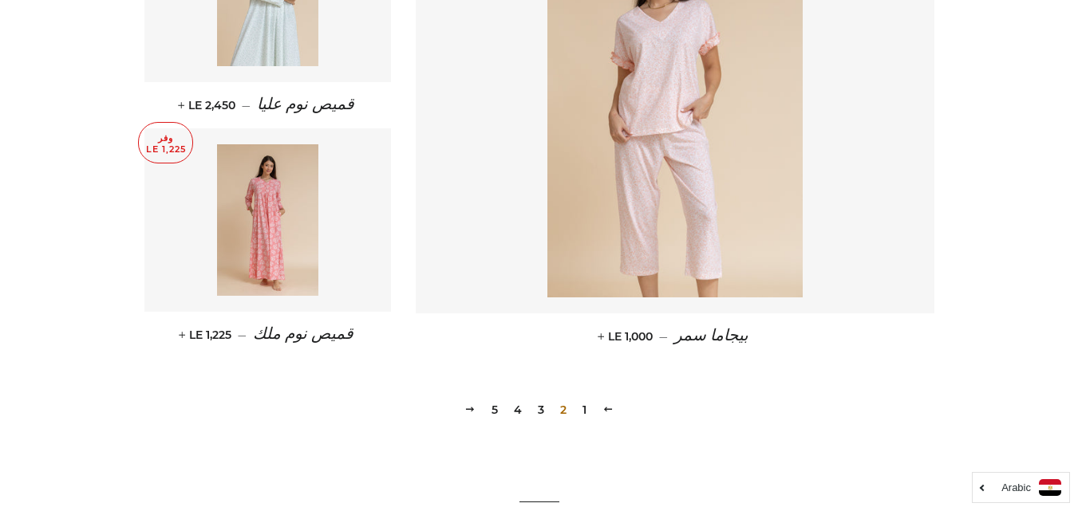
scroll to position [2178, 0]
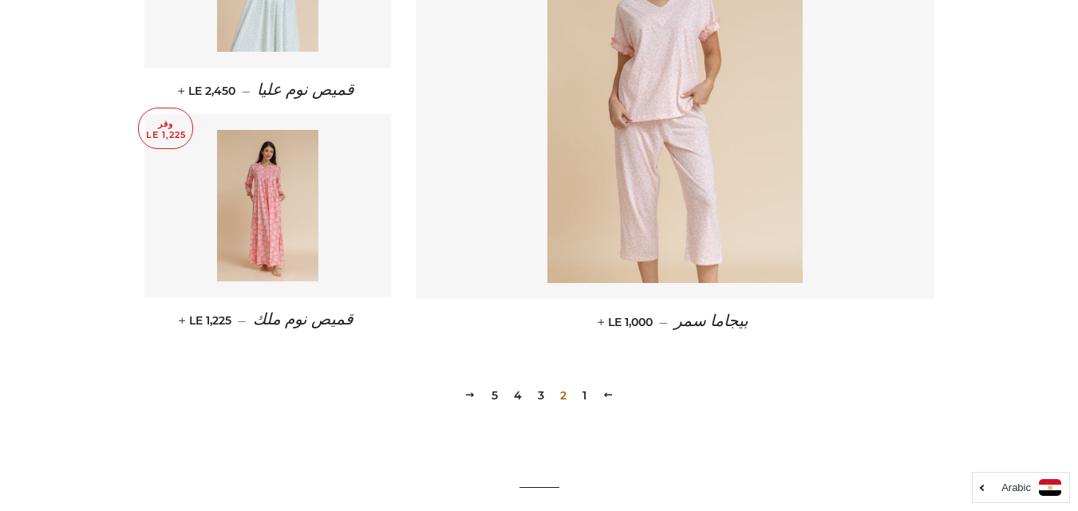
click at [539, 394] on link "3" at bounding box center [540, 396] width 19 height 24
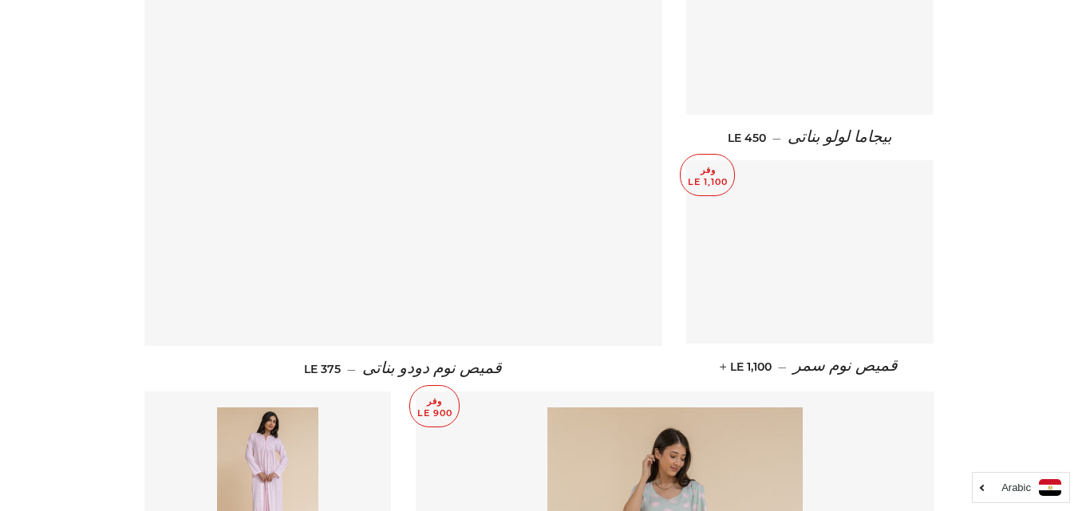
drag, startPoint x: 1089, startPoint y: 42, endPoint x: 1089, endPoint y: 326, distance: 284.0
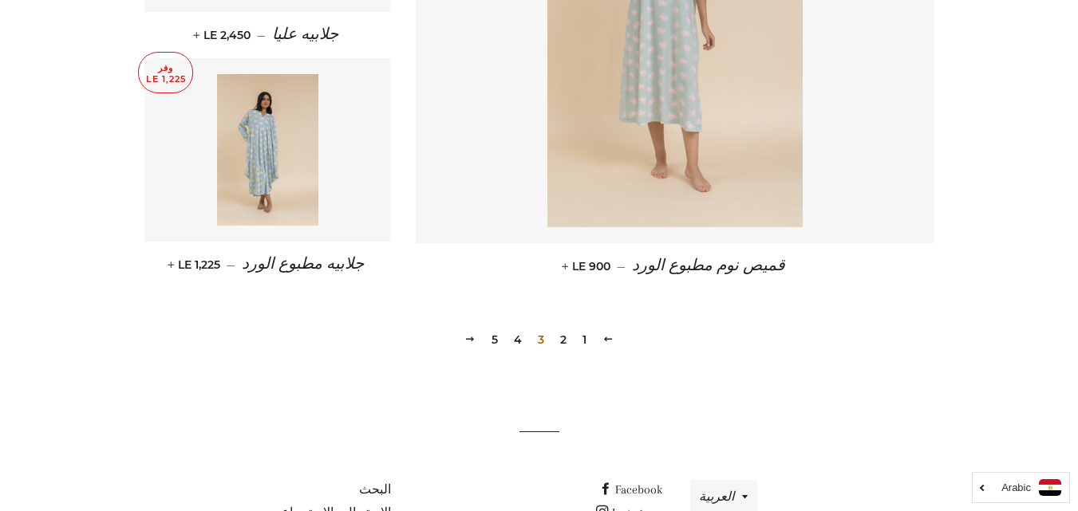
scroll to position [2244, 0]
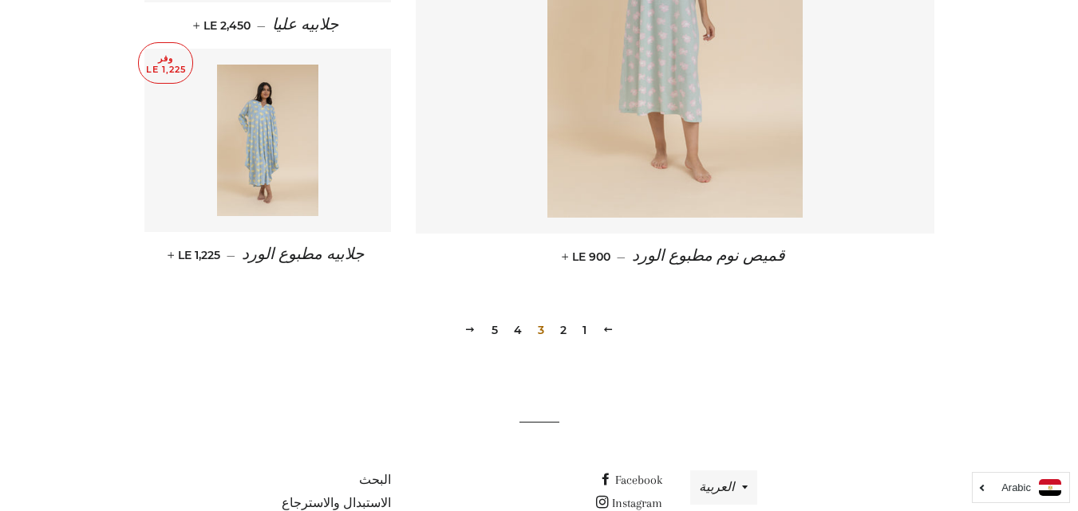
click at [519, 326] on link "4" at bounding box center [517, 330] width 21 height 24
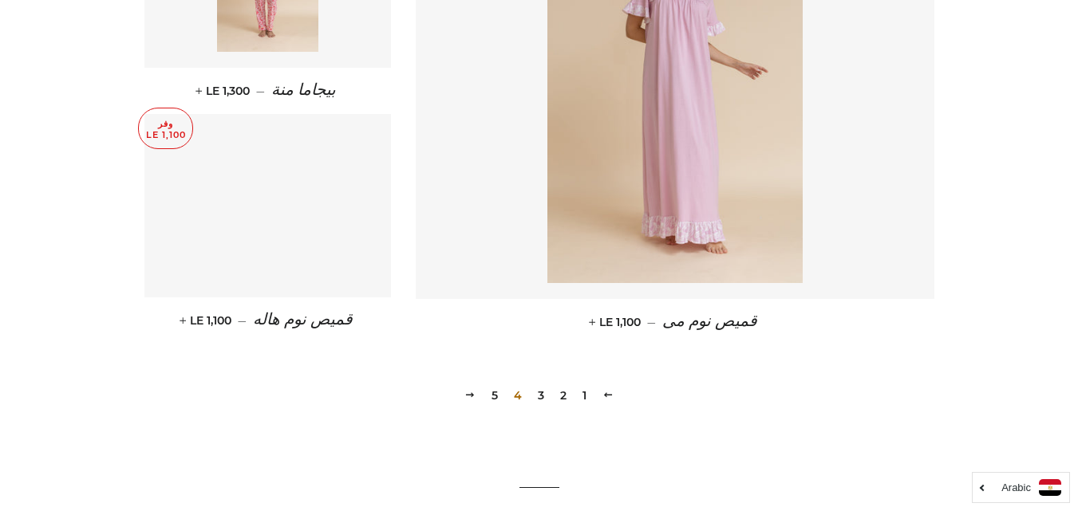
scroll to position [2187, 0]
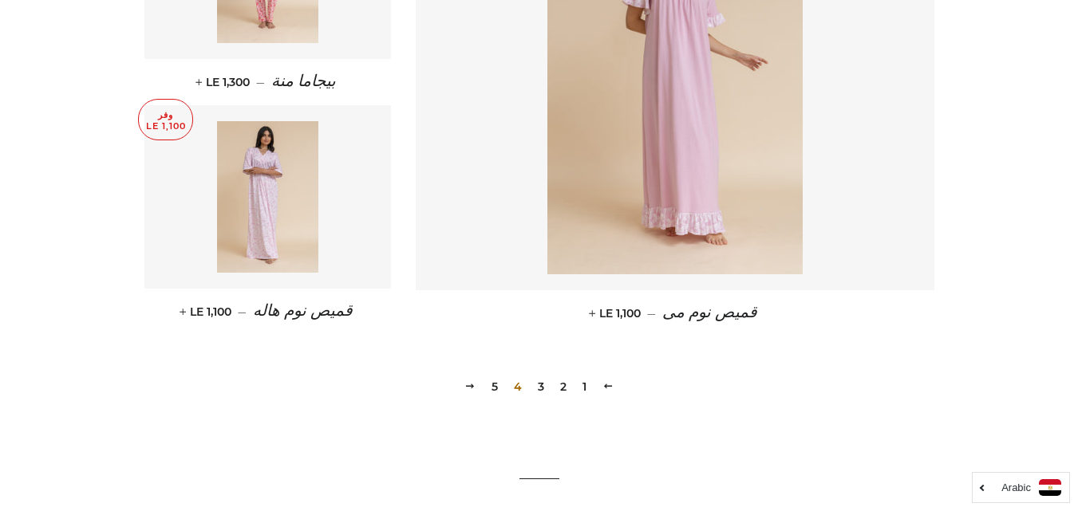
click at [501, 386] on link "5" at bounding box center [494, 387] width 19 height 24
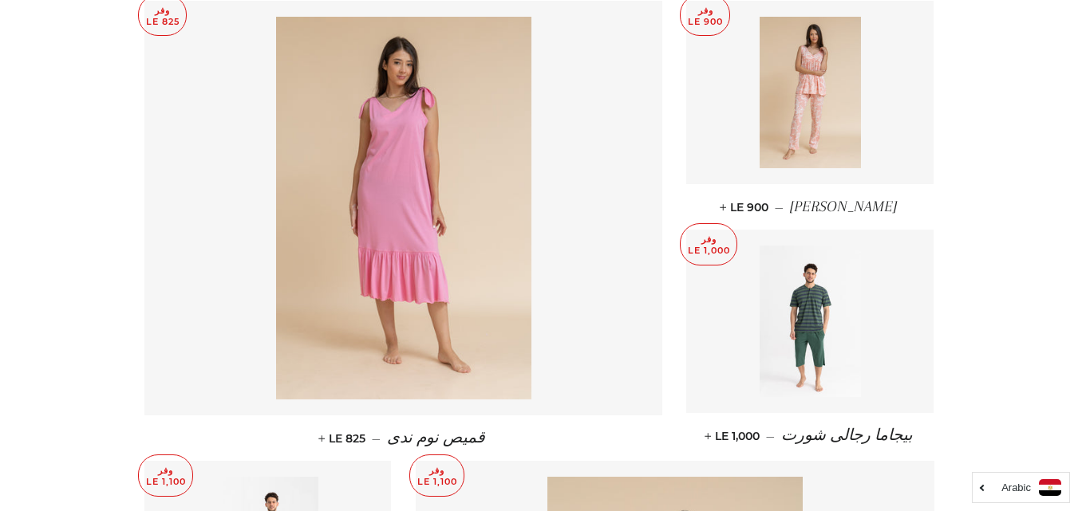
scroll to position [678, 0]
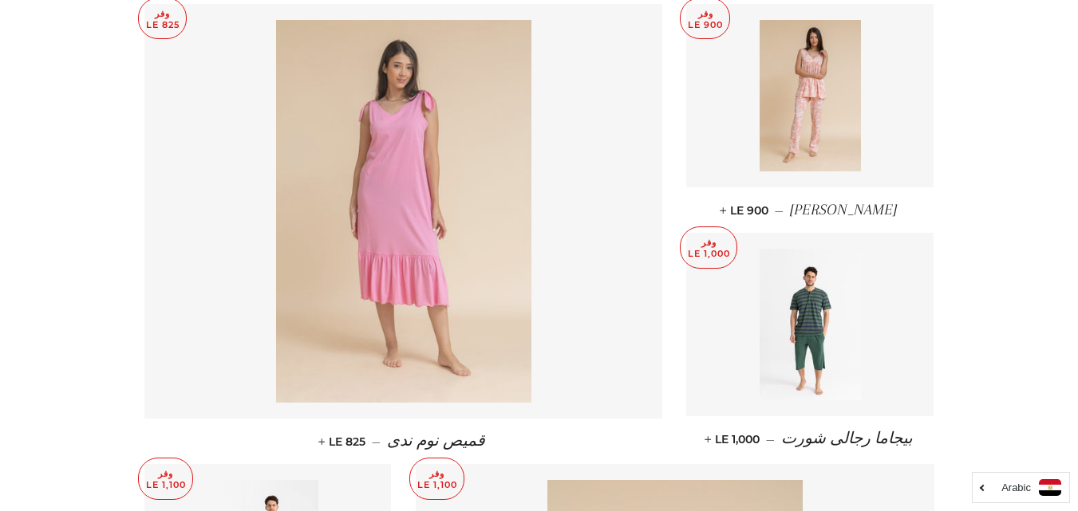
click at [418, 215] on img at bounding box center [403, 211] width 255 height 383
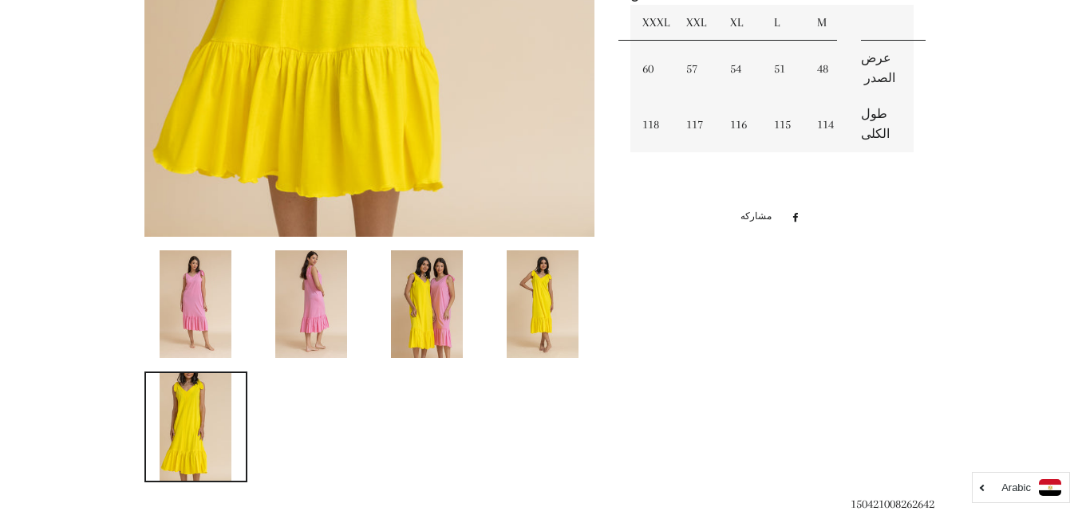
scroll to position [614, 0]
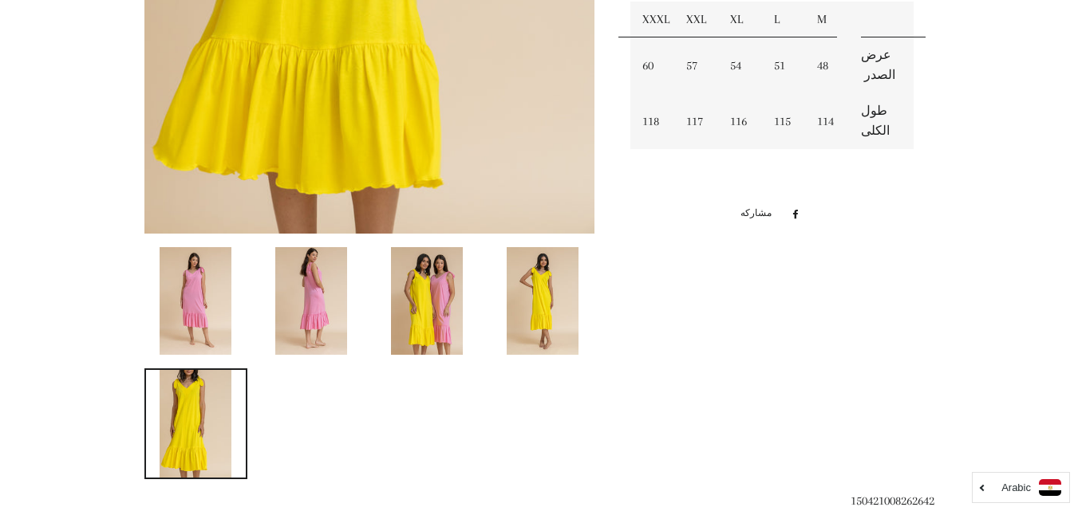
click at [209, 268] on img at bounding box center [196, 301] width 72 height 108
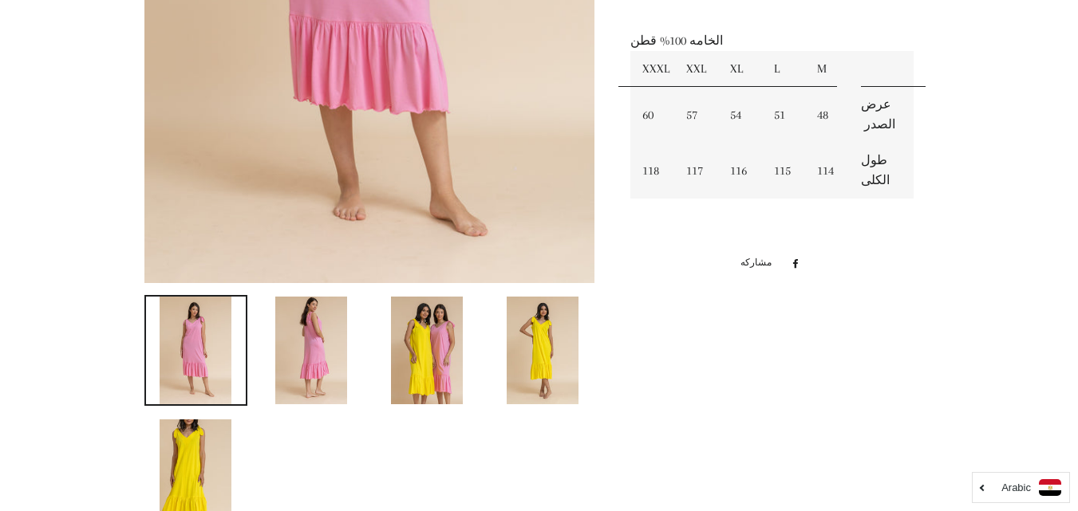
scroll to position [571, 0]
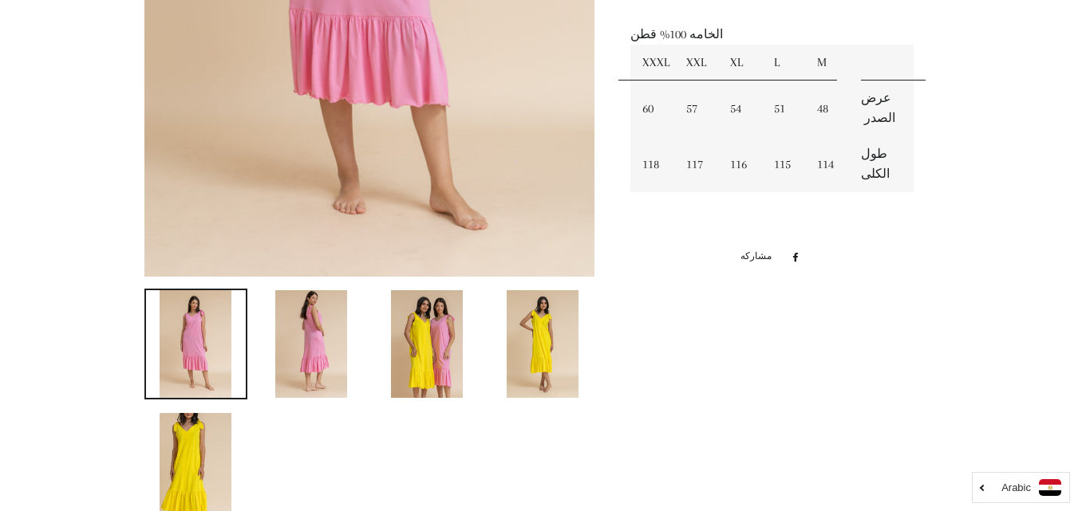
click at [319, 335] on img at bounding box center [311, 344] width 72 height 108
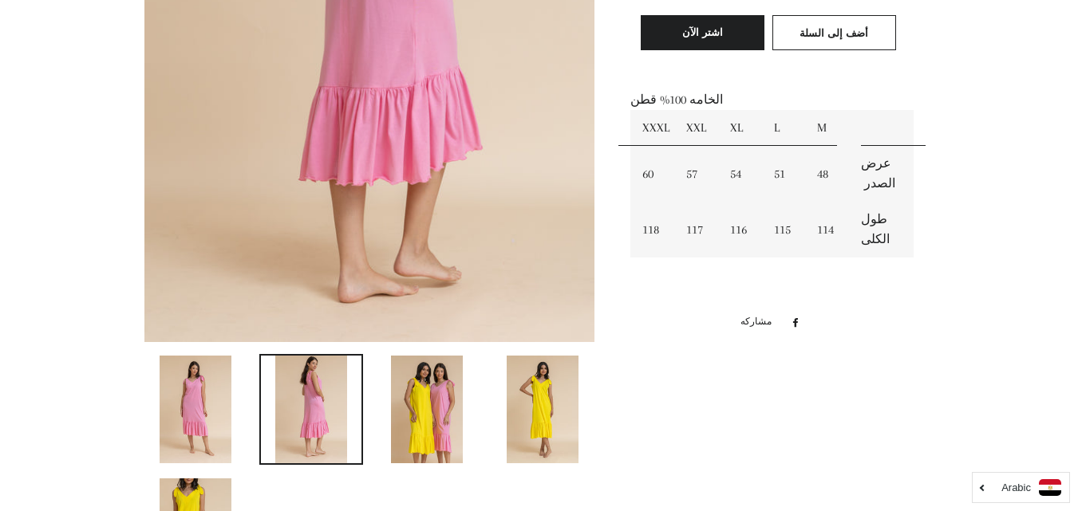
scroll to position [518, 0]
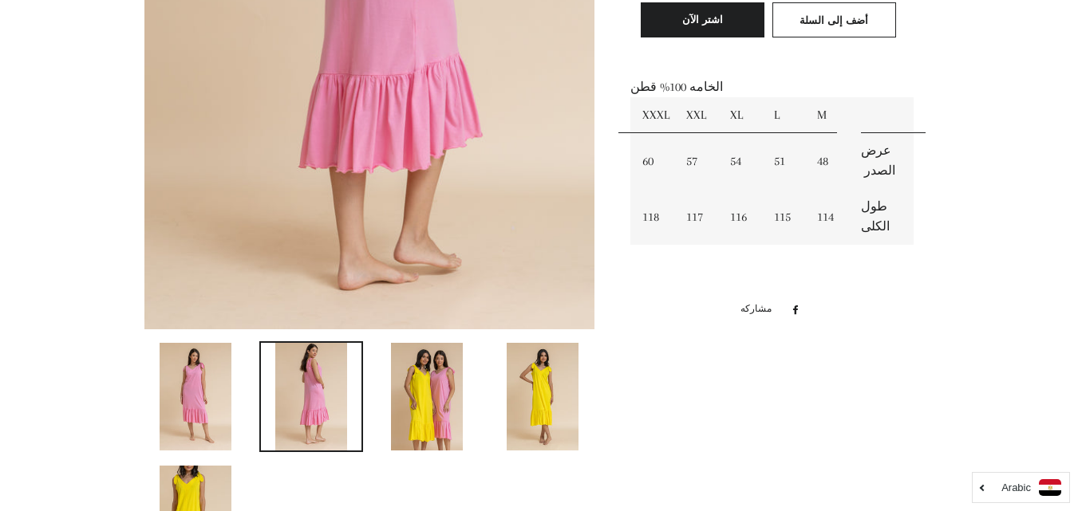
click at [384, 380] on link at bounding box center [427, 396] width 104 height 111
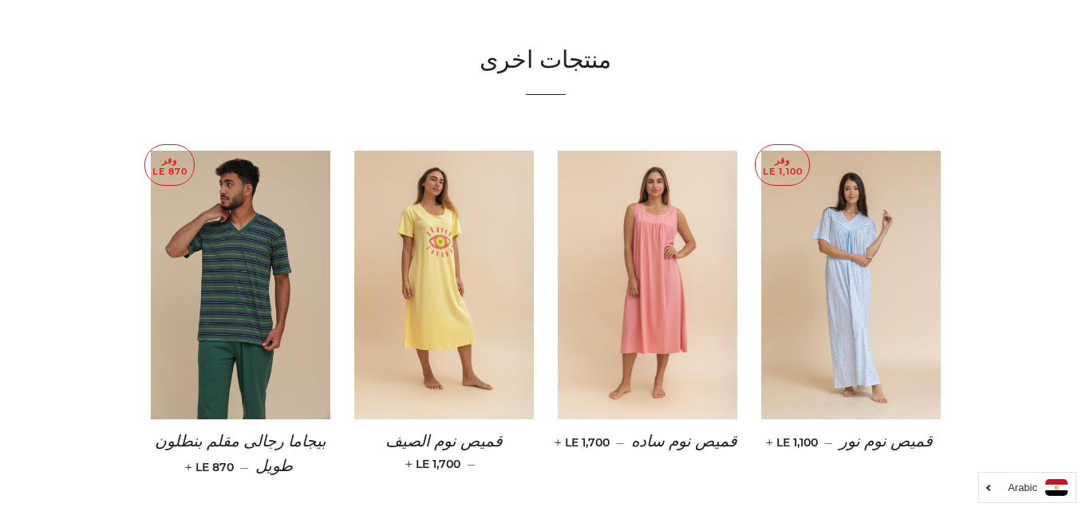
scroll to position [0, 0]
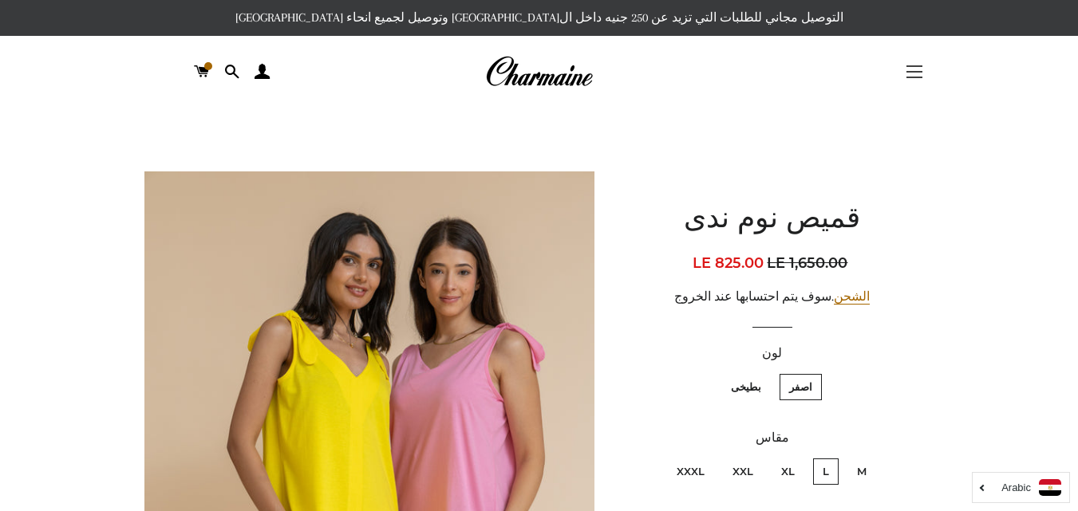
click at [913, 69] on button "التنقل في الموقع" at bounding box center [914, 72] width 40 height 40
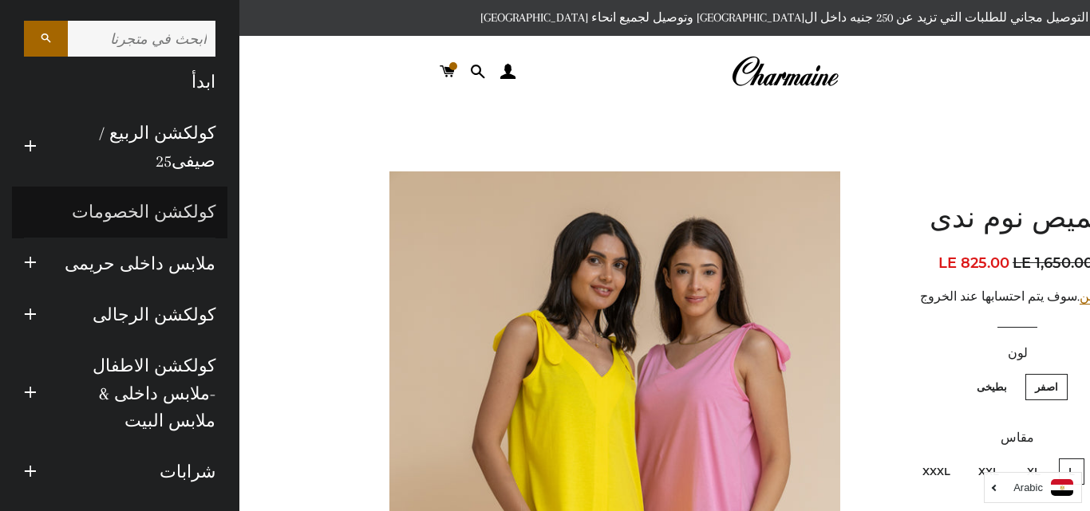
click at [132, 215] on link "كولكشن الخصومات" at bounding box center [119, 212] width 215 height 51
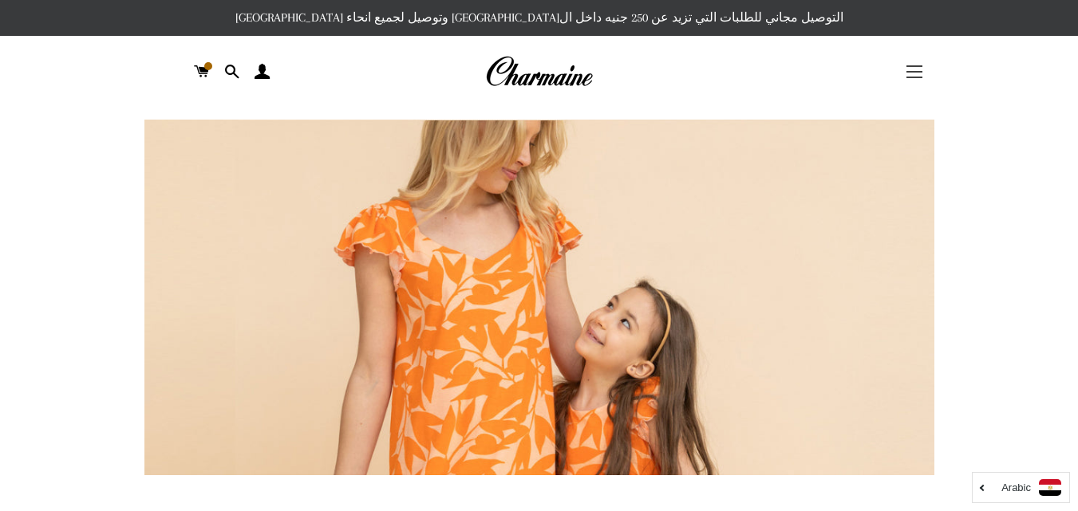
click at [919, 64] on button "التنقل في الموقع" at bounding box center [914, 72] width 40 height 40
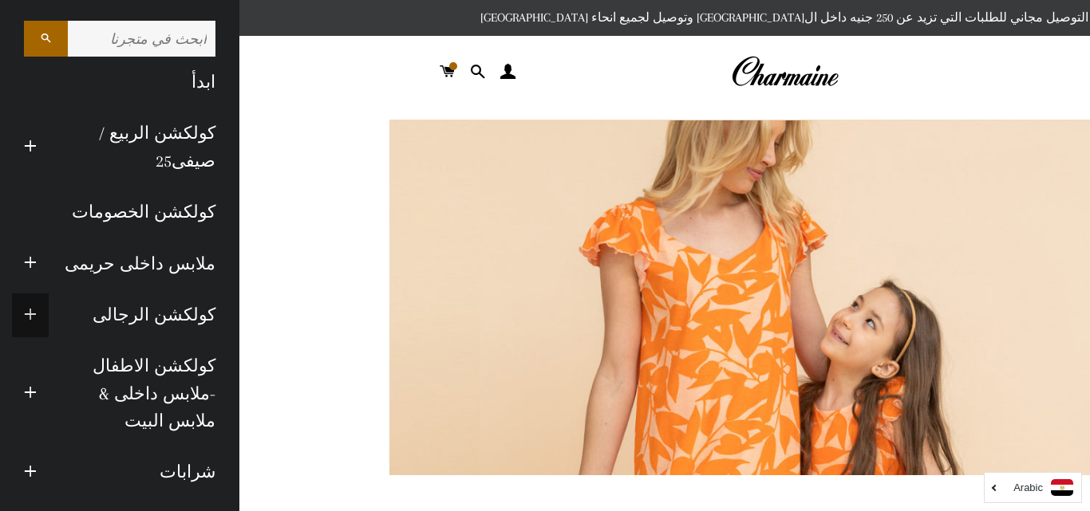
click at [37, 306] on span "button" at bounding box center [30, 316] width 13 height 20
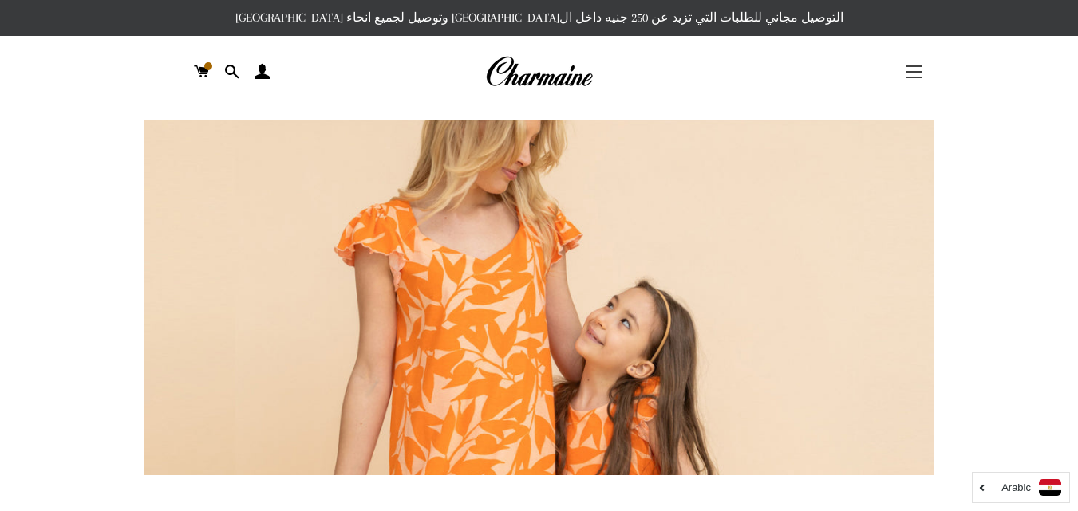
click at [913, 68] on button "التنقل في الموقع" at bounding box center [914, 72] width 40 height 40
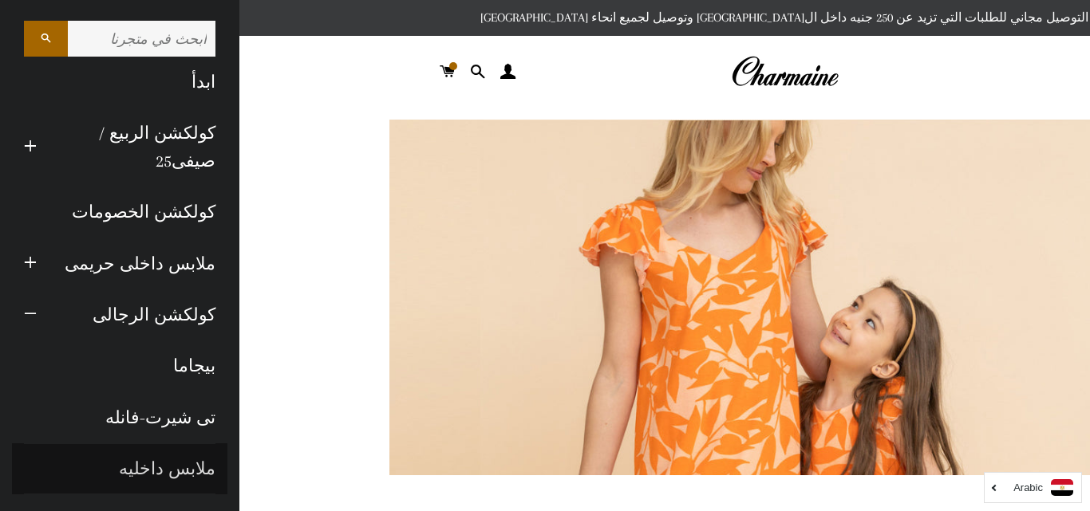
click at [181, 461] on link "ملابس داخليه" at bounding box center [119, 469] width 215 height 51
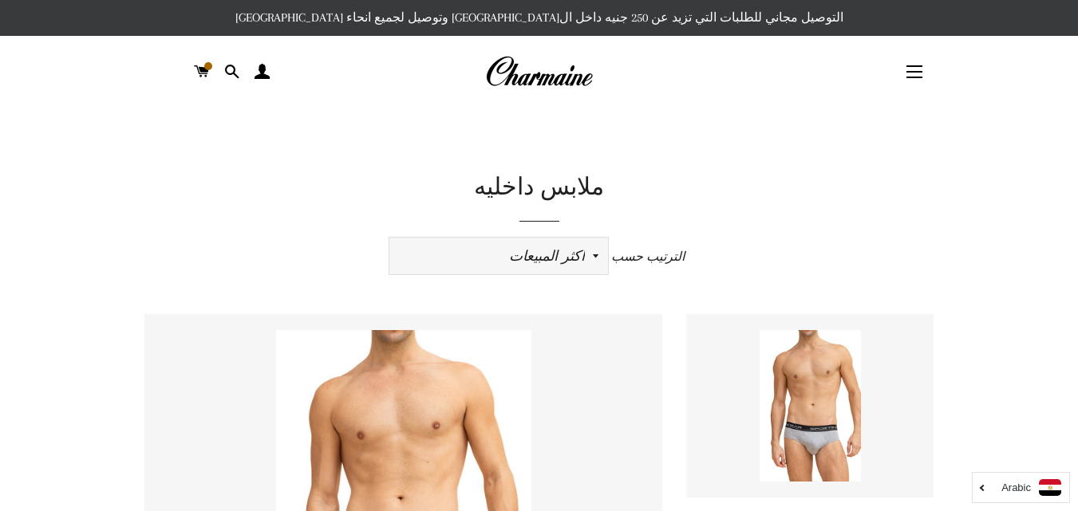
click at [590, 246] on select "ظهرت اكثر المبيعات أبجديا من الألف إلى الياء ابجديا من الياء الى الالف السعر ال…" at bounding box center [498, 256] width 219 height 37
click at [913, 63] on button "التنقل في الموقع" at bounding box center [914, 72] width 40 height 40
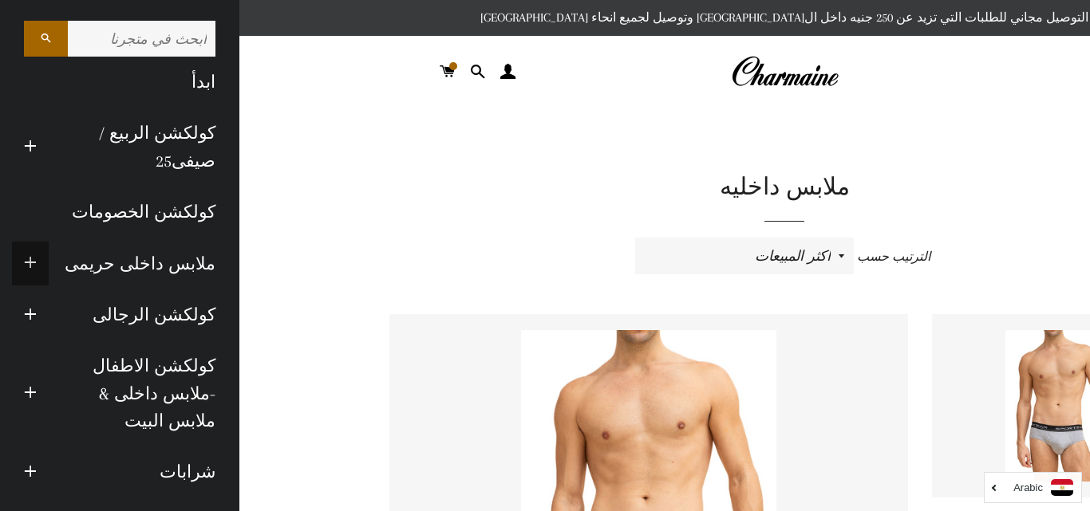
click at [37, 264] on span "button" at bounding box center [30, 264] width 13 height 20
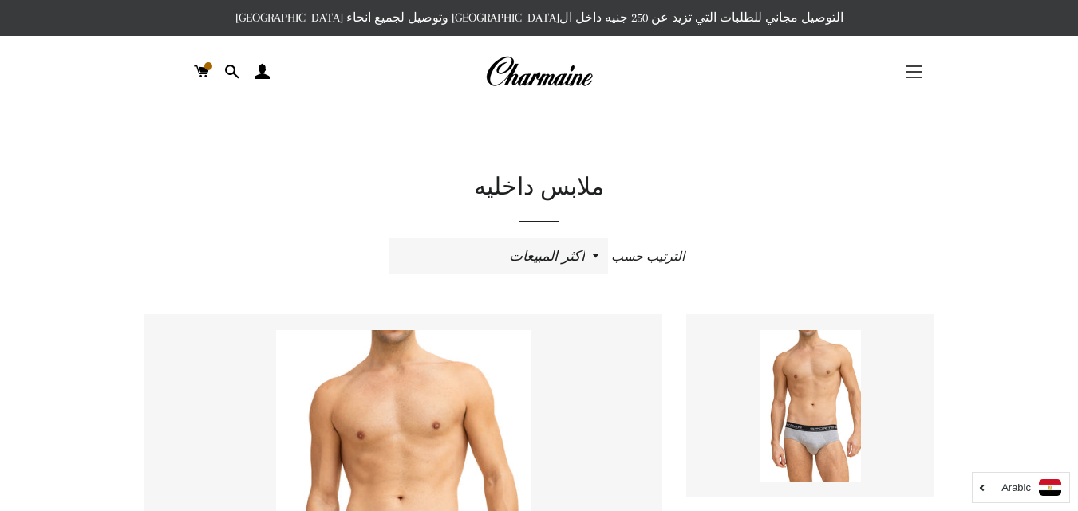
drag, startPoint x: 887, startPoint y: 77, endPoint x: 905, endPoint y: 77, distance: 18.3
click at [905, 77] on div "التنقل في الموقع" at bounding box center [868, 72] width 132 height 48
click at [906, 77] on span "button" at bounding box center [914, 78] width 16 height 2
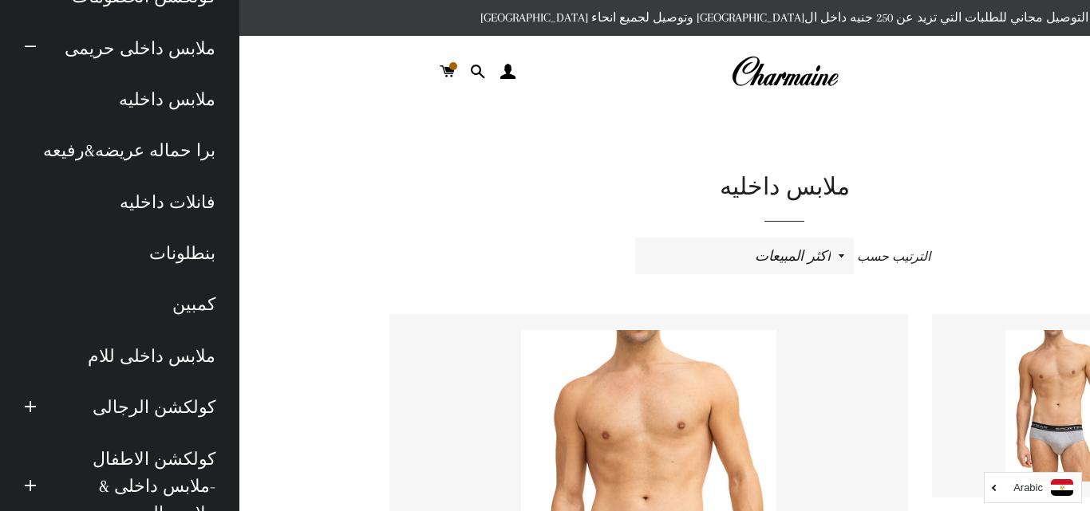
scroll to position [223, 0]
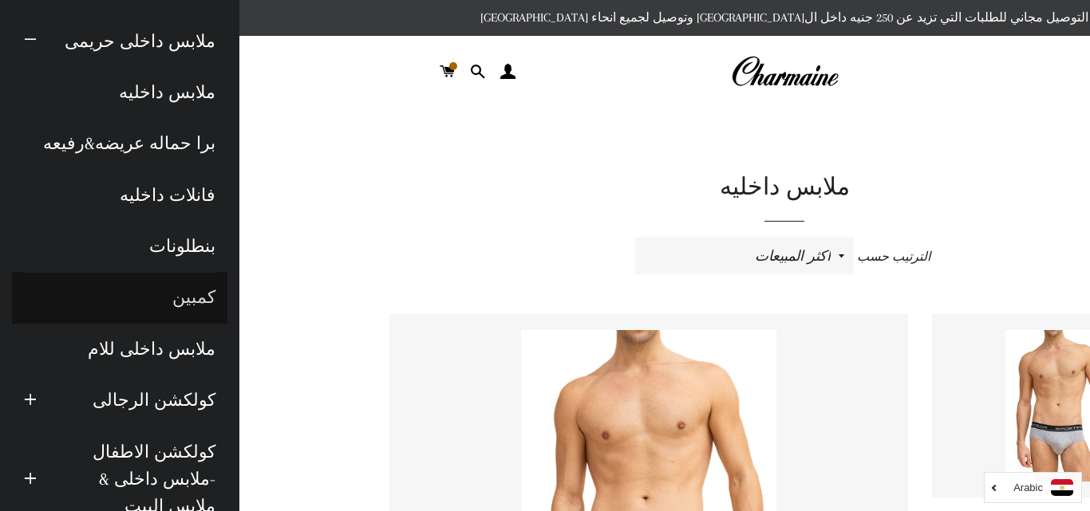
click at [190, 296] on link "كمبين" at bounding box center [119, 297] width 215 height 51
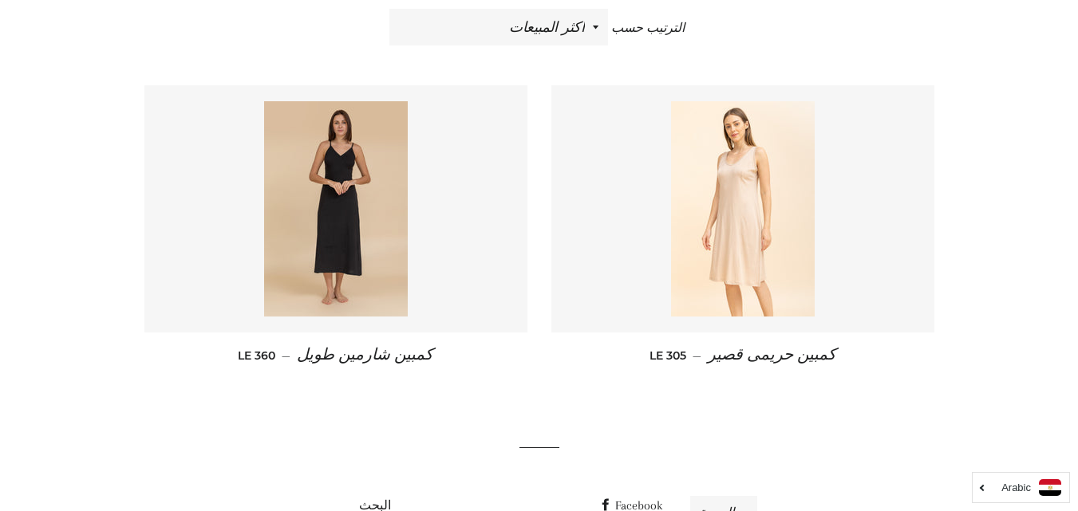
scroll to position [227, 0]
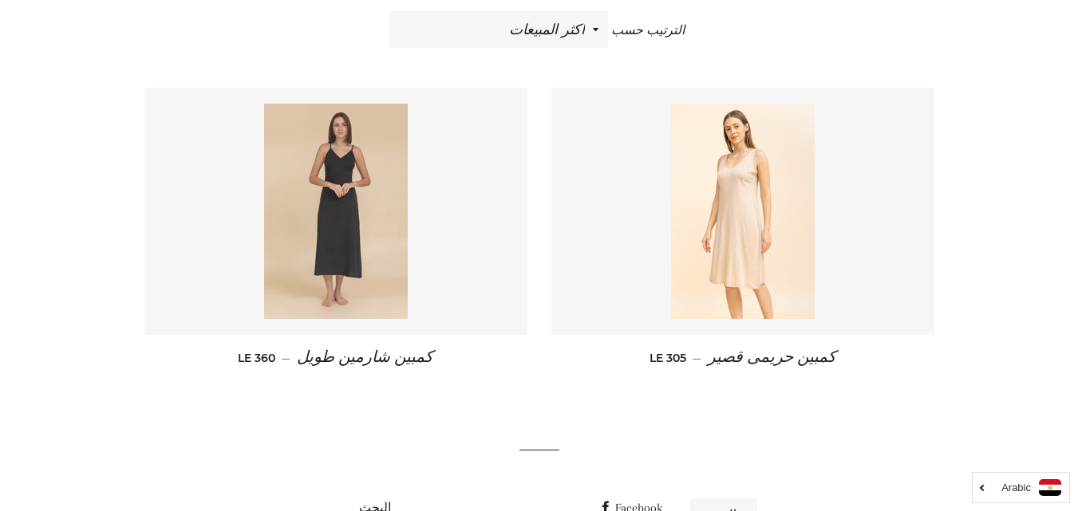
click at [392, 314] on img at bounding box center [336, 211] width 144 height 215
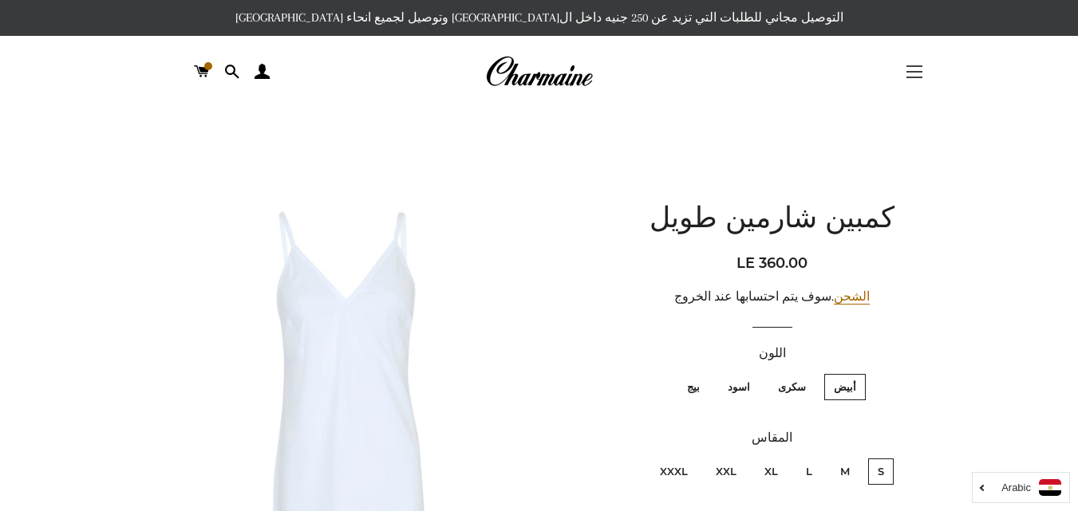
click at [917, 70] on button "التنقل في الموقع" at bounding box center [914, 72] width 40 height 40
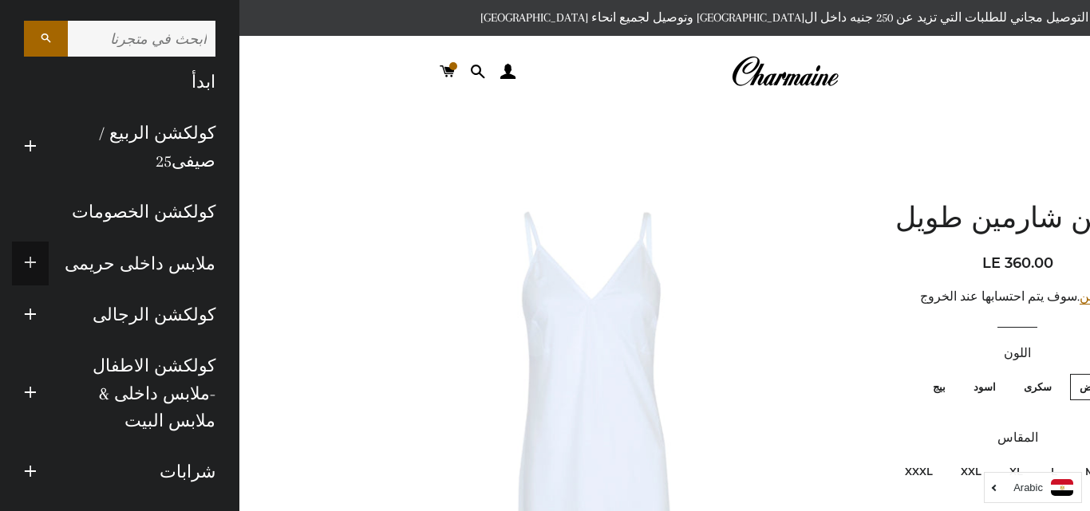
click at [37, 258] on span "button" at bounding box center [30, 264] width 13 height 20
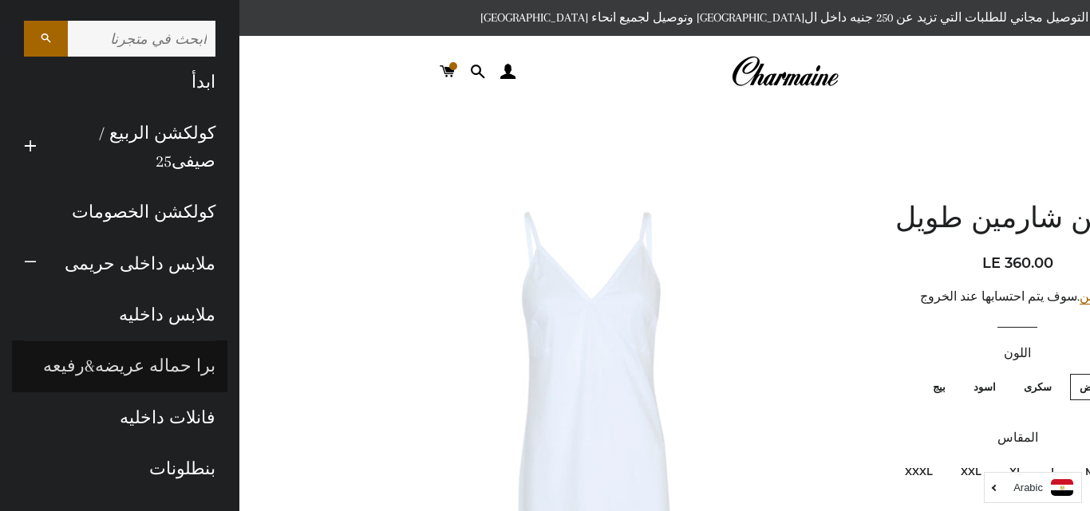
click at [179, 360] on link "برا حماله عريضه&رفيعه" at bounding box center [119, 366] width 215 height 51
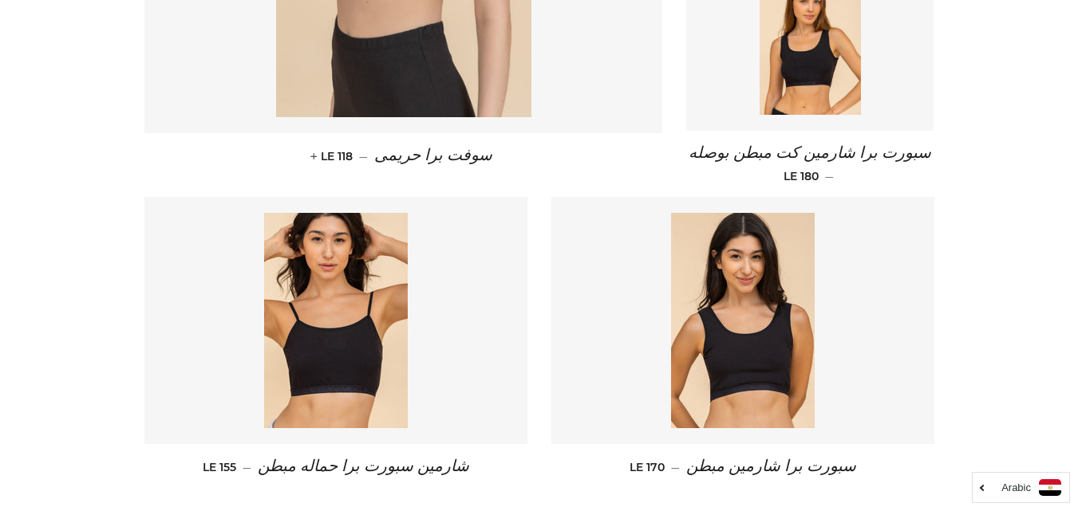
scroll to position [323, 0]
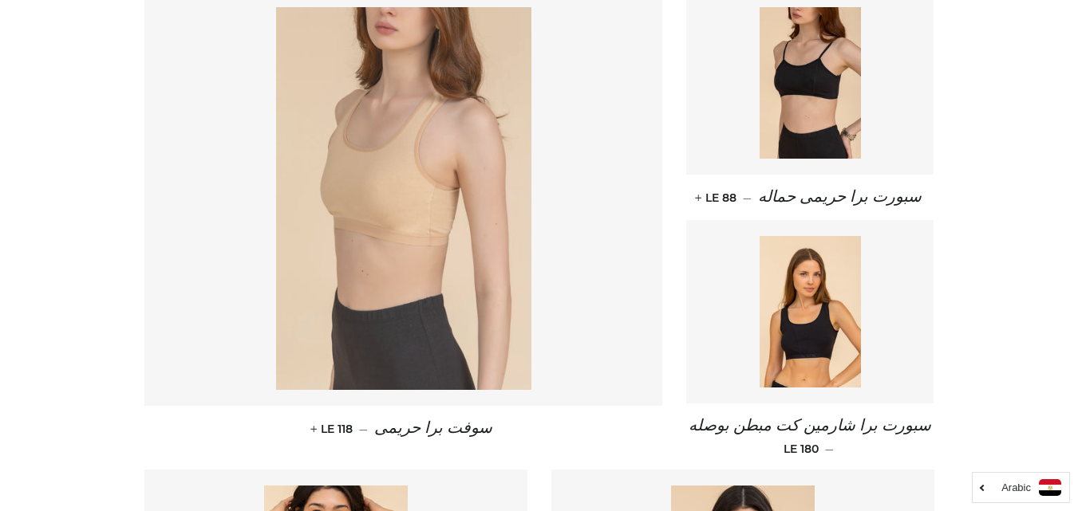
click at [304, 343] on img at bounding box center [403, 198] width 255 height 383
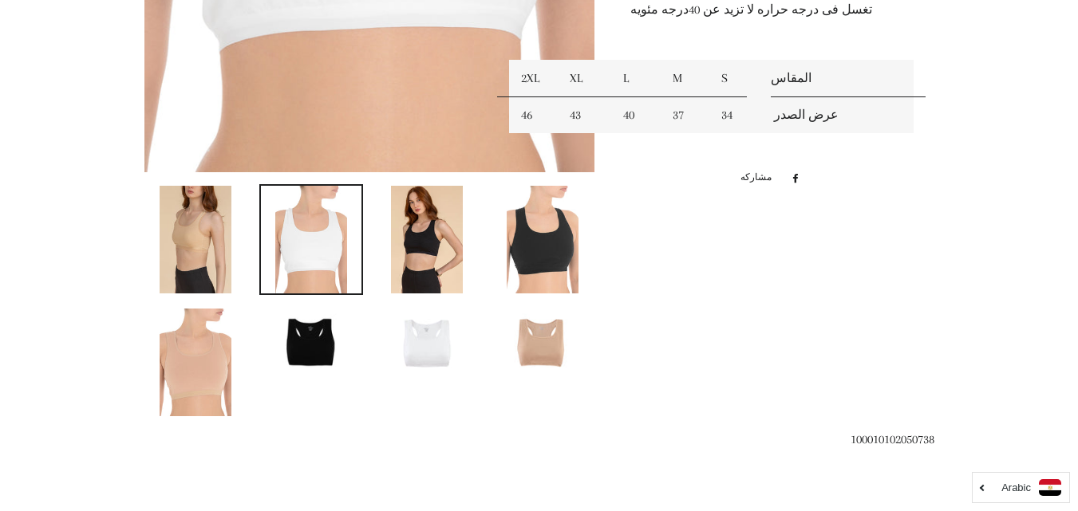
scroll to position [682, 0]
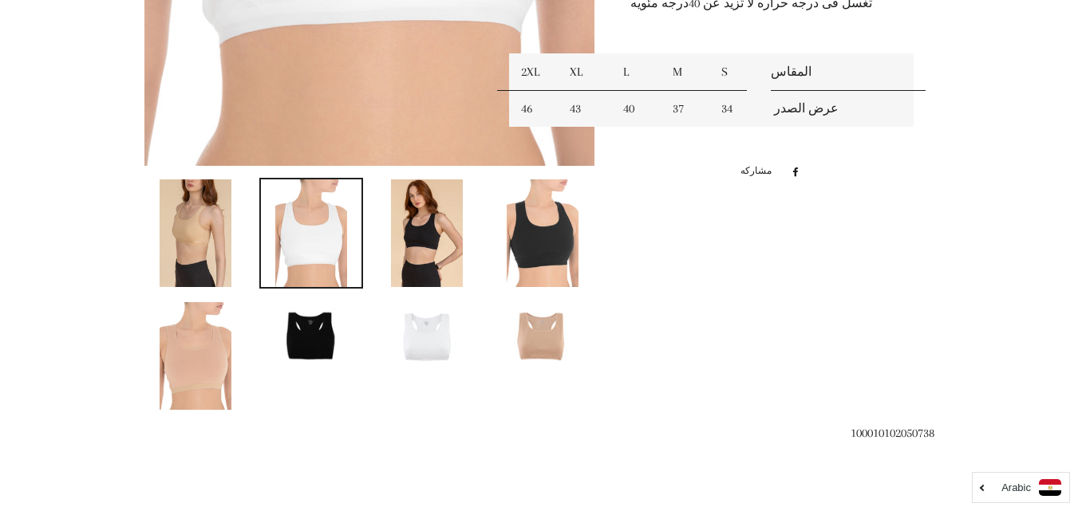
click at [402, 219] on img at bounding box center [427, 233] width 72 height 108
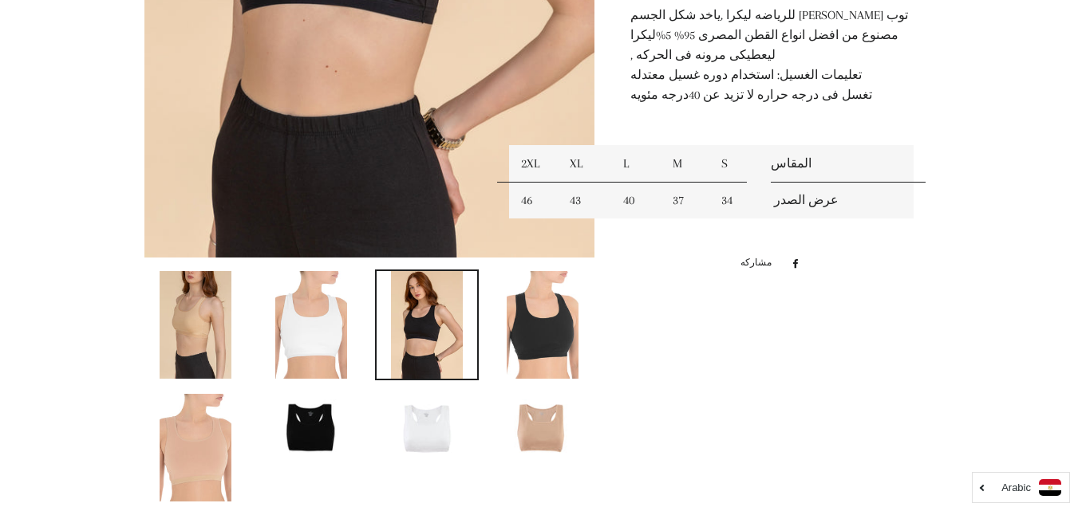
scroll to position [597, 0]
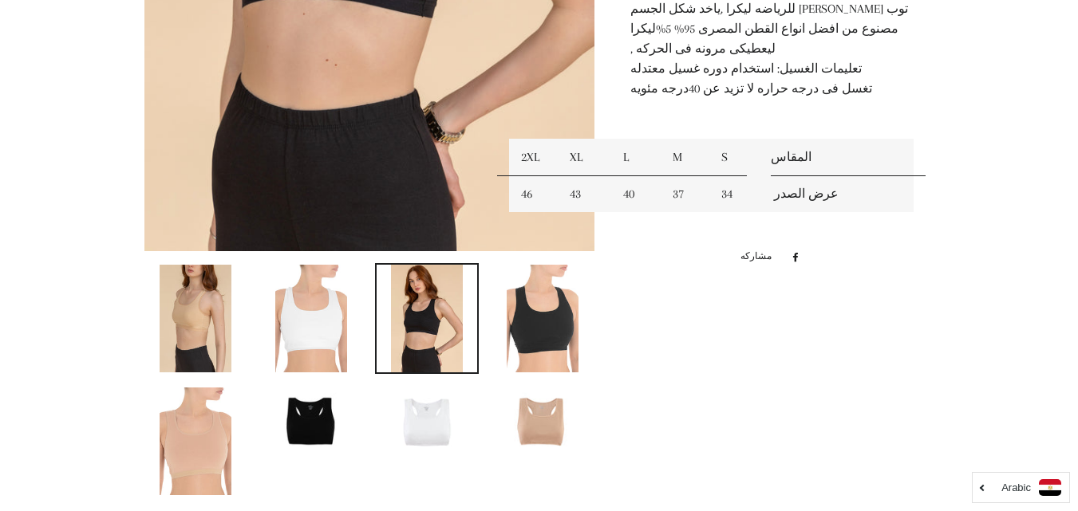
click at [192, 323] on img at bounding box center [196, 319] width 72 height 108
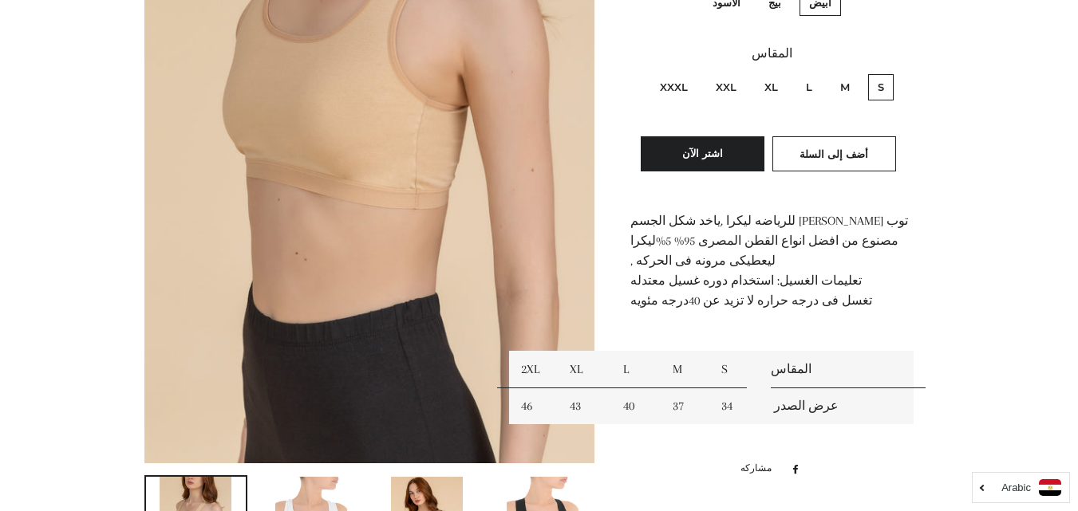
scroll to position [381, 0]
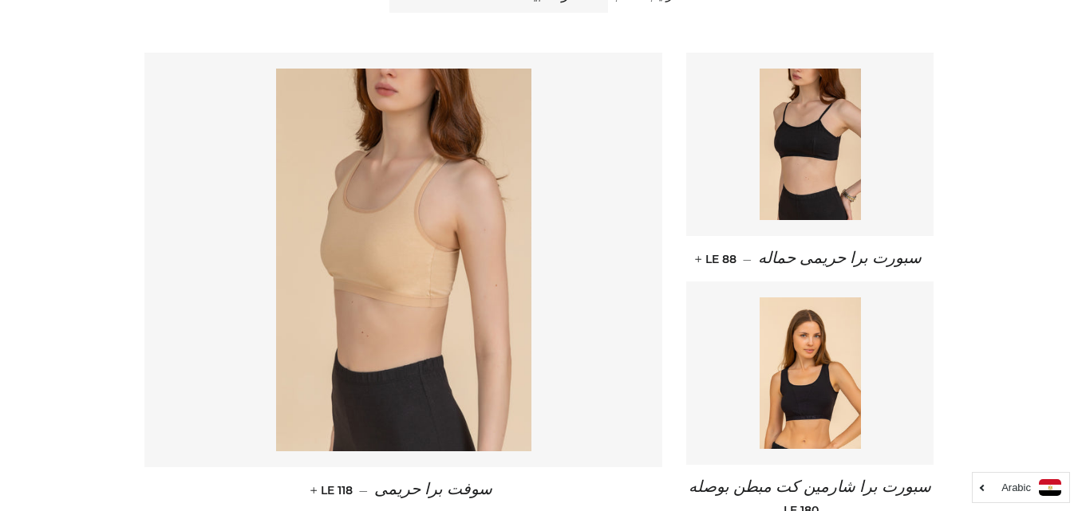
scroll to position [246, 0]
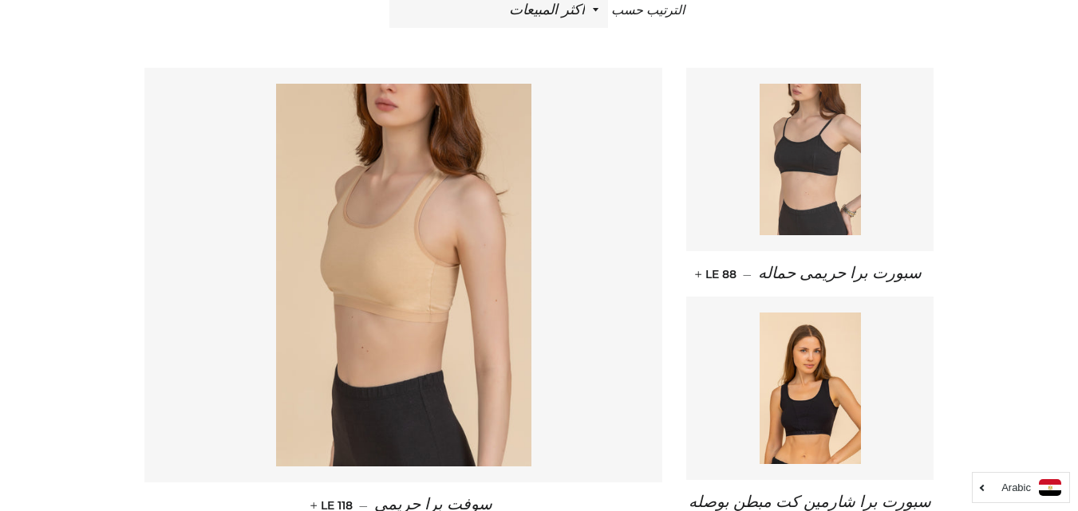
click at [831, 203] on img at bounding box center [809, 160] width 101 height 152
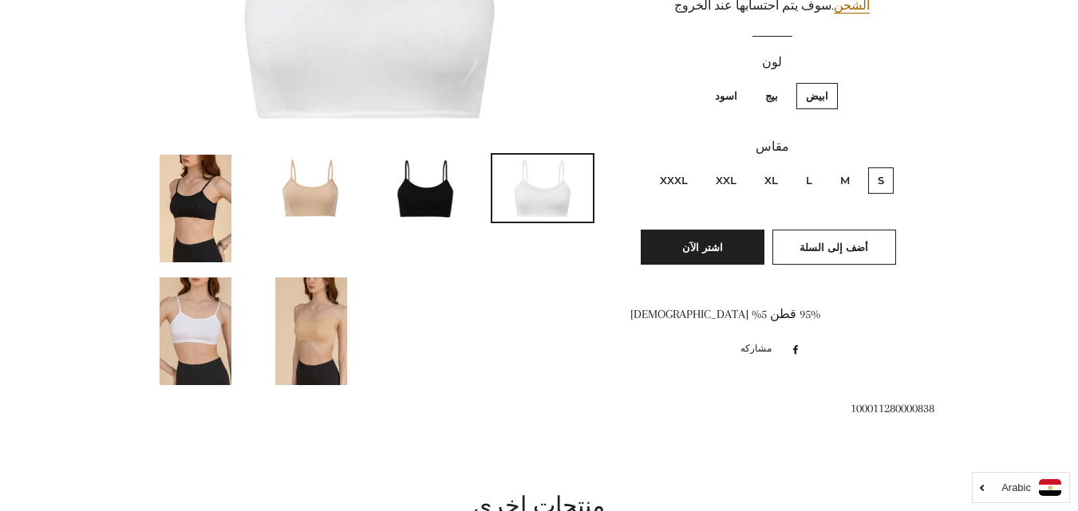
scroll to position [333, 0]
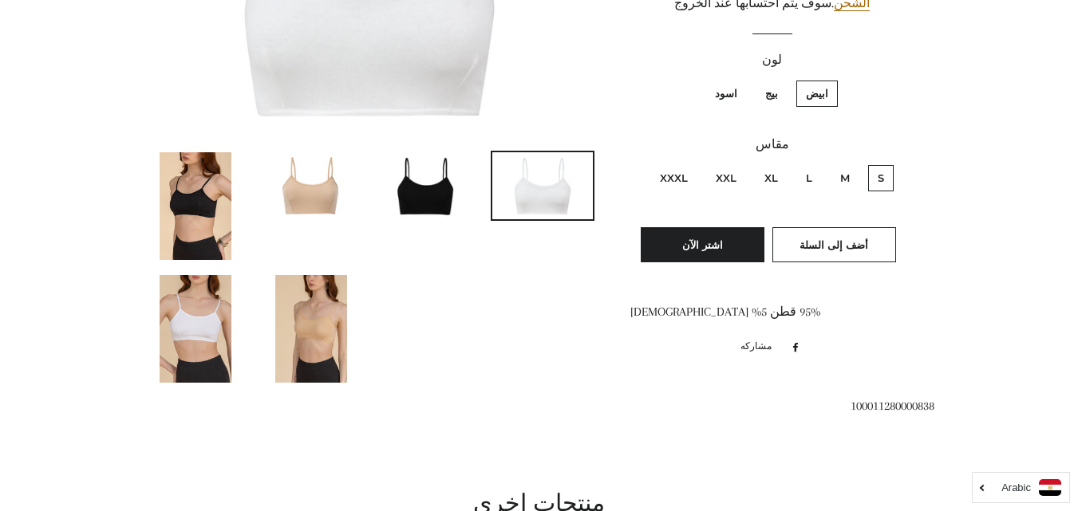
click at [313, 204] on img at bounding box center [311, 185] width 101 height 67
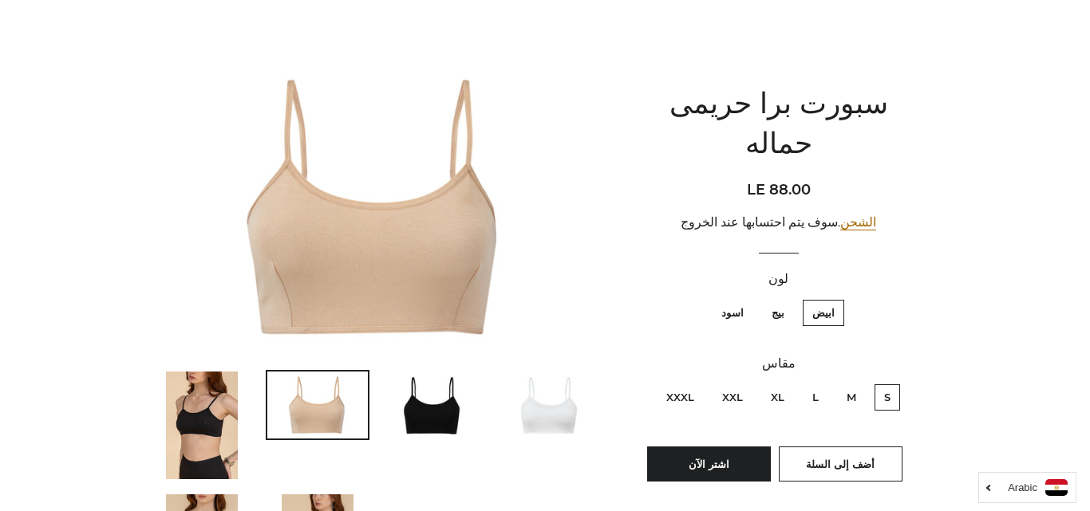
scroll to position [124, 0]
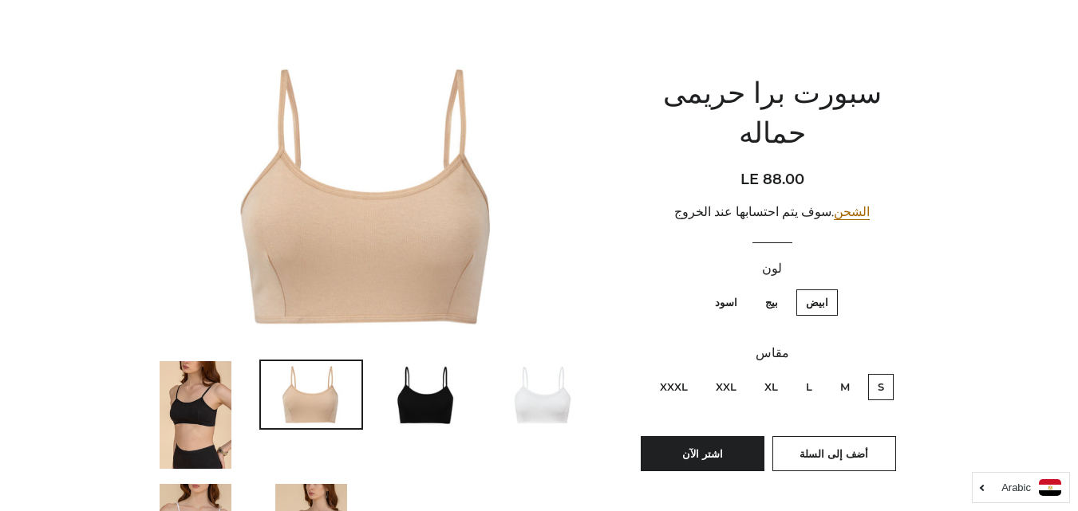
click at [197, 408] on img at bounding box center [196, 415] width 72 height 108
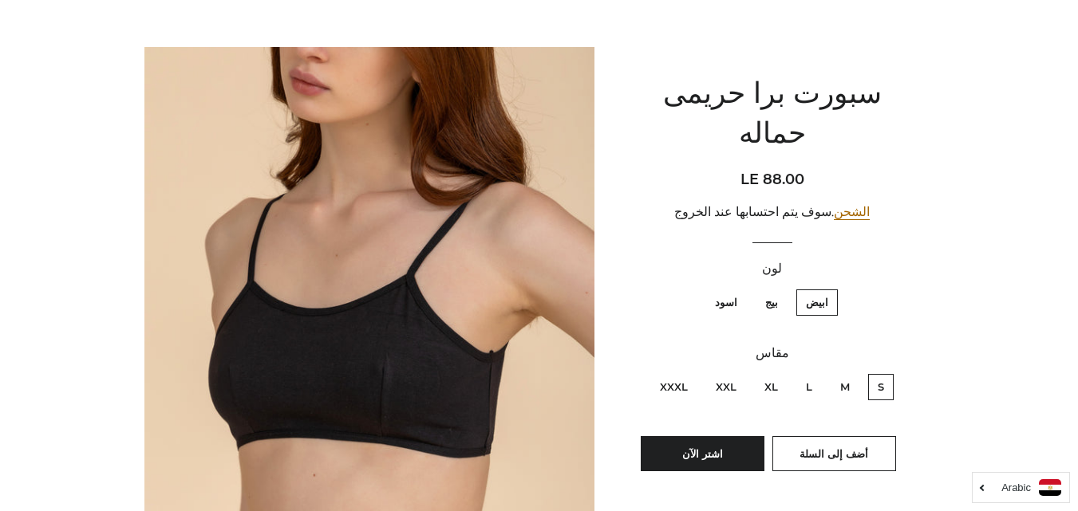
click at [426, 412] on img at bounding box center [369, 385] width 451 height 676
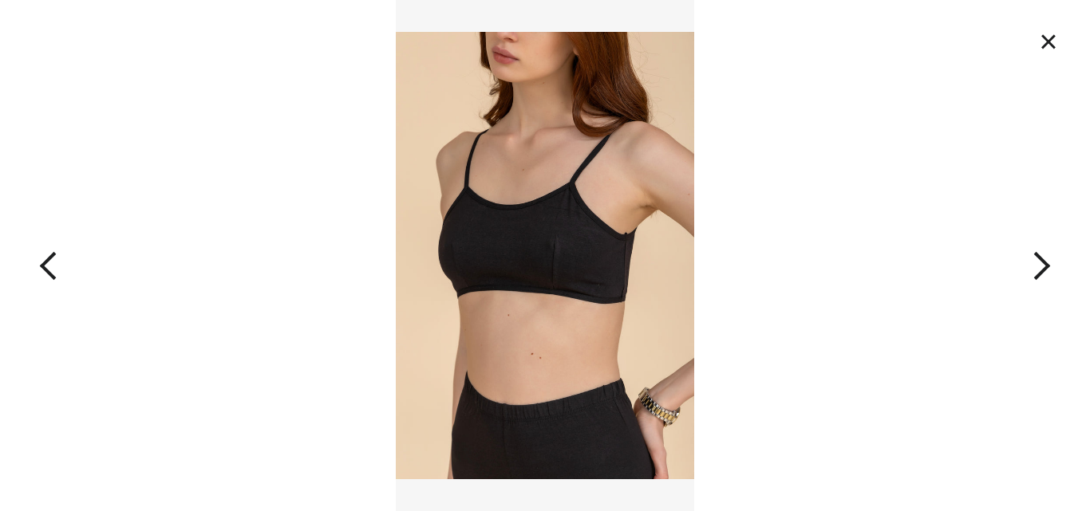
click at [1047, 30] on button "×" at bounding box center [1048, 41] width 35 height 35
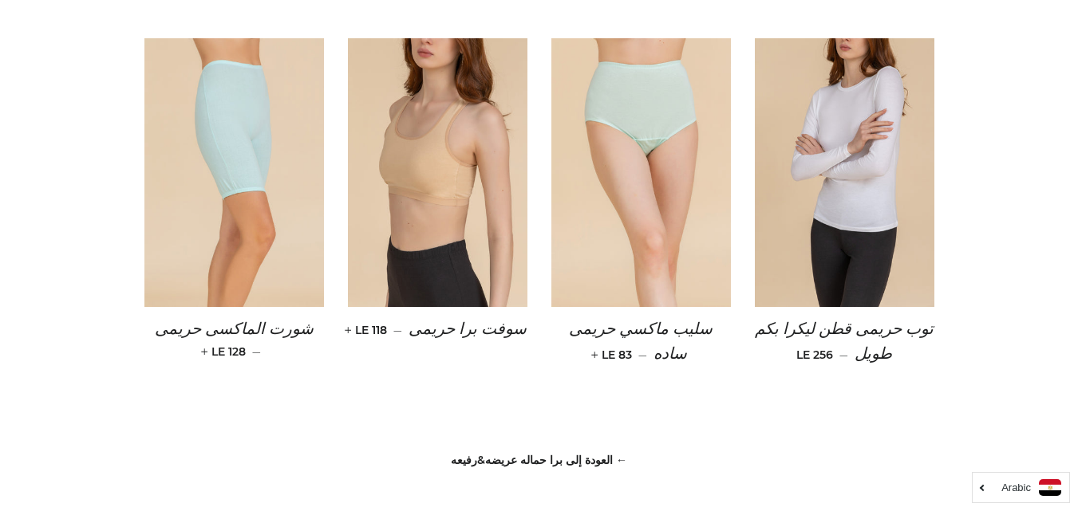
scroll to position [1478, 0]
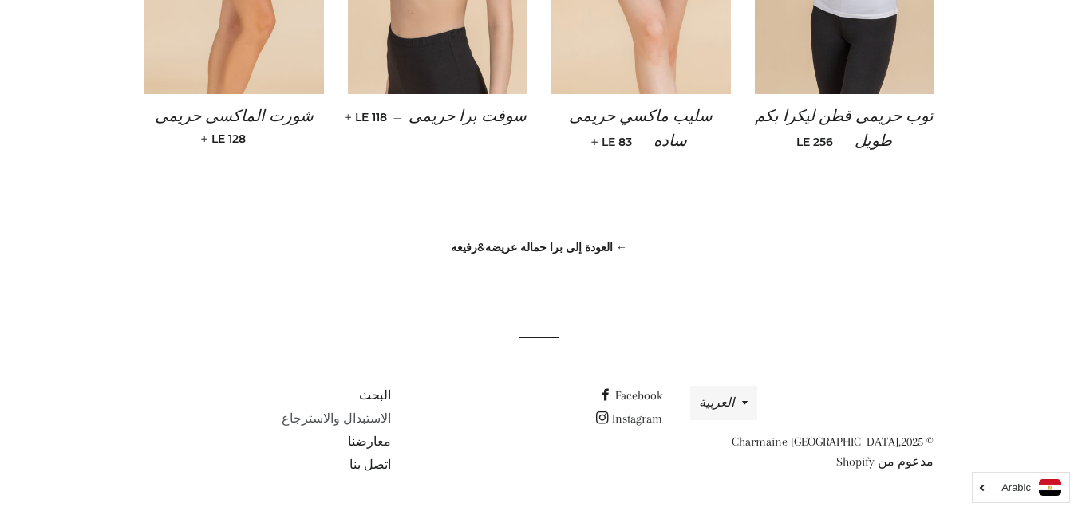
click at [363, 418] on link "الاستبدال والاسترجاع" at bounding box center [336, 419] width 109 height 14
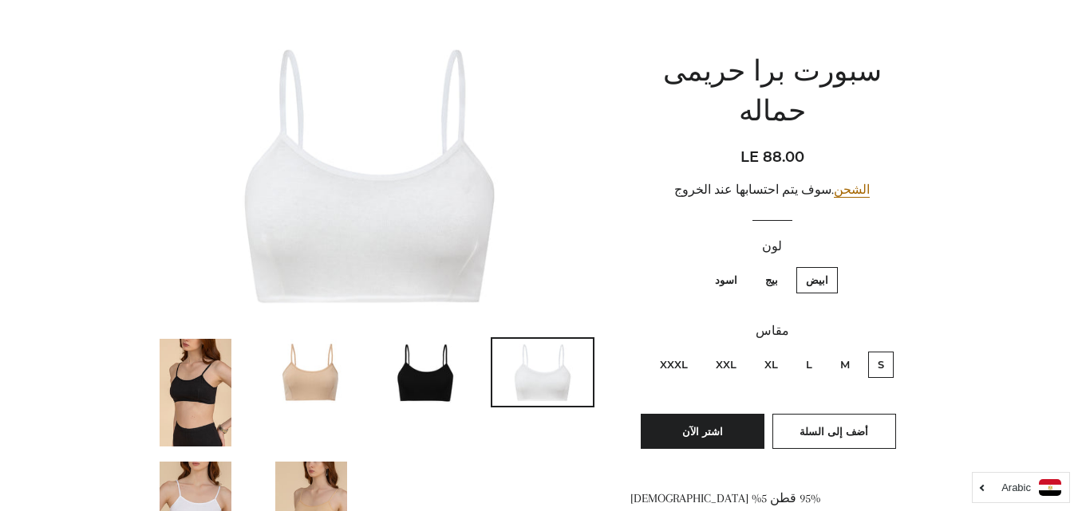
scroll to position [160, 0]
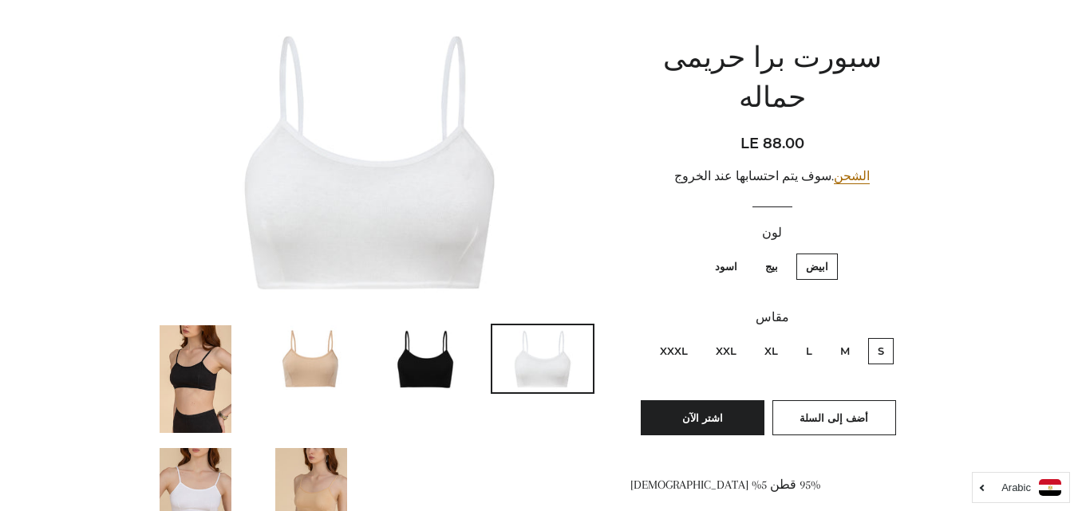
click at [838, 338] on label "M" at bounding box center [844, 351] width 29 height 26
click at [854, 336] on input "M" at bounding box center [854, 336] width 1 height 1
radio input "true"
click at [808, 338] on label "L" at bounding box center [809, 351] width 26 height 26
click at [816, 336] on input "L" at bounding box center [816, 336] width 1 height 1
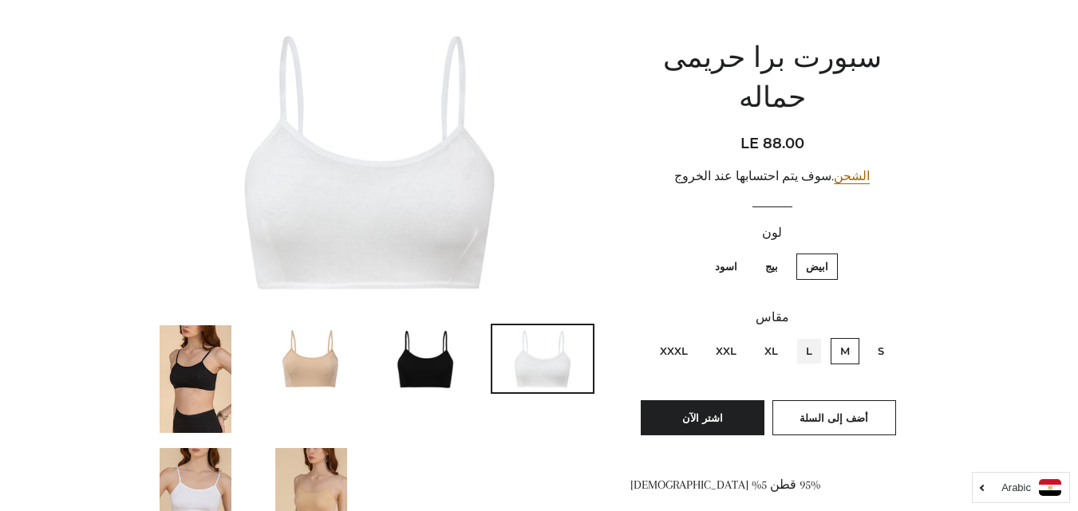
radio input "true"
click at [454, 334] on img at bounding box center [427, 358] width 101 height 67
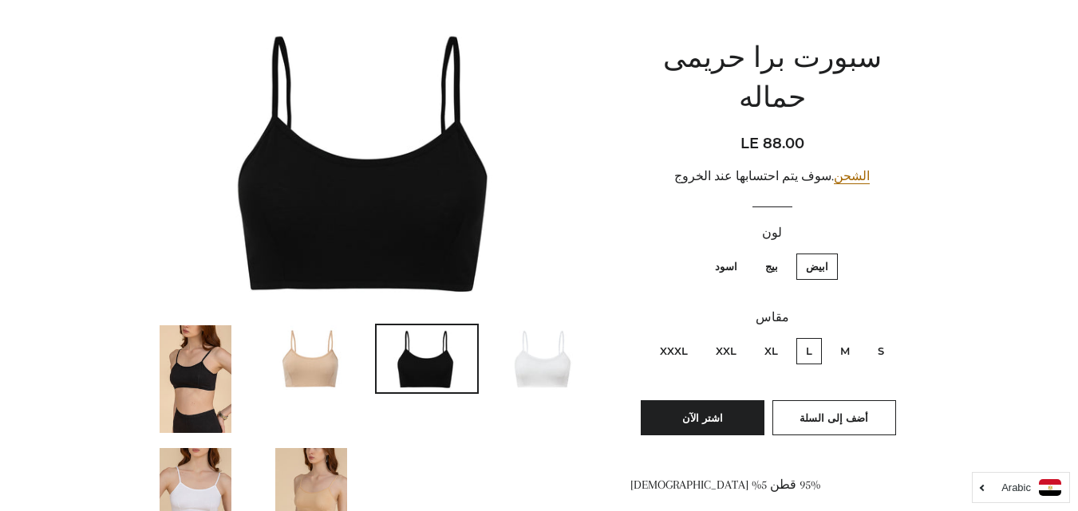
click at [355, 345] on img at bounding box center [311, 358] width 101 height 67
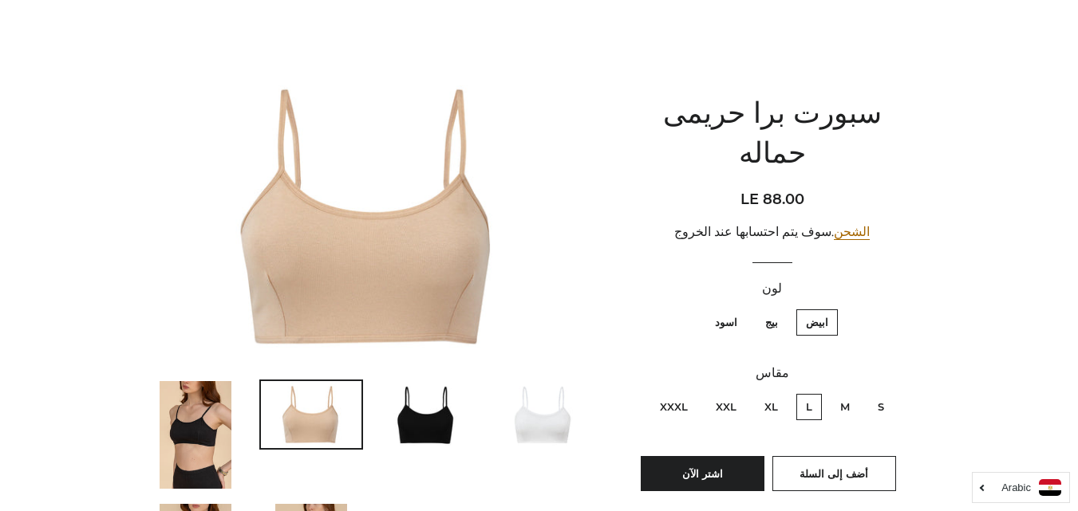
scroll to position [107, 0]
